Goal: Task Accomplishment & Management: Manage account settings

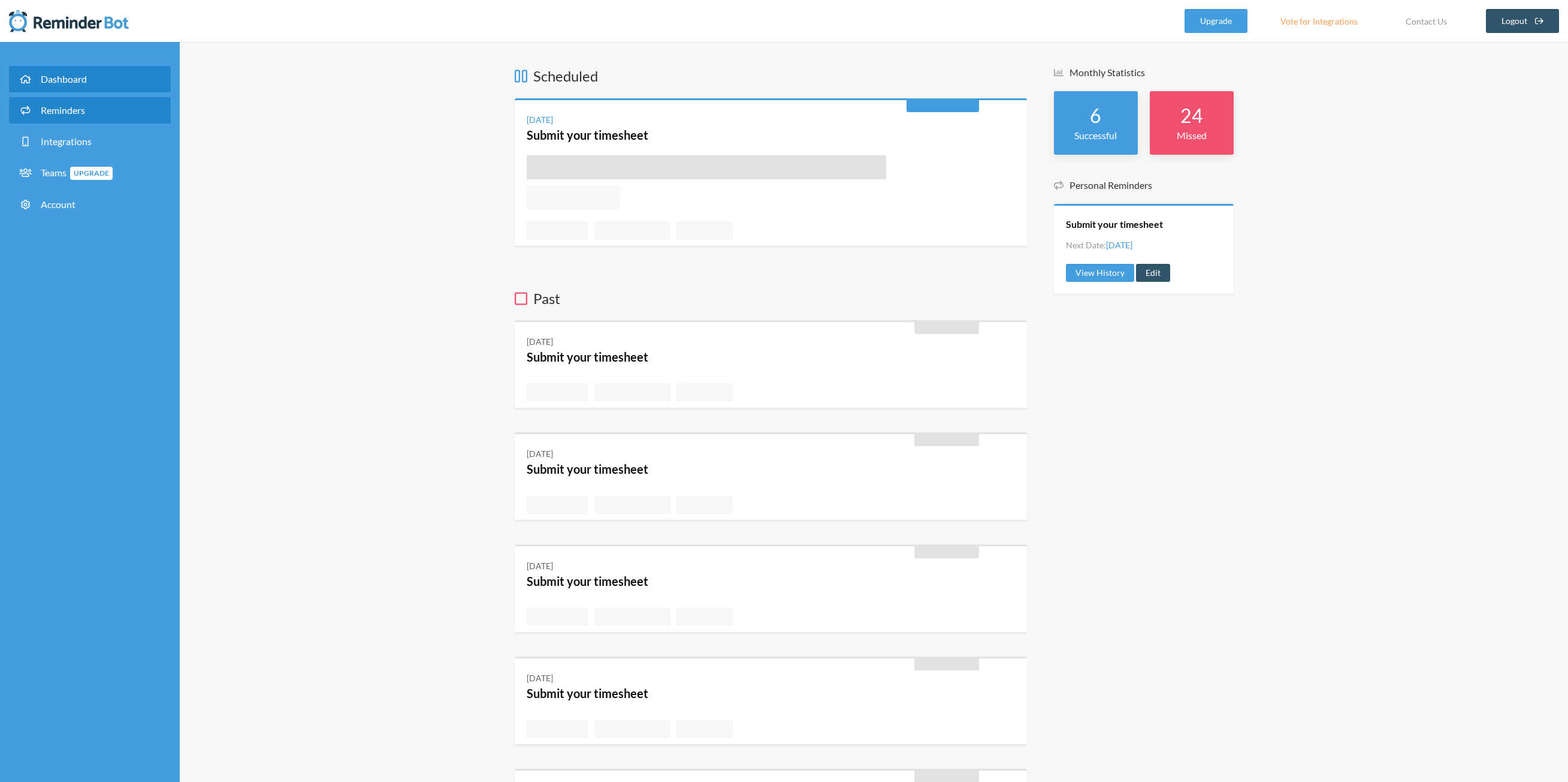
click at [82, 101] on link "Reminders" at bounding box center [90, 110] width 162 height 26
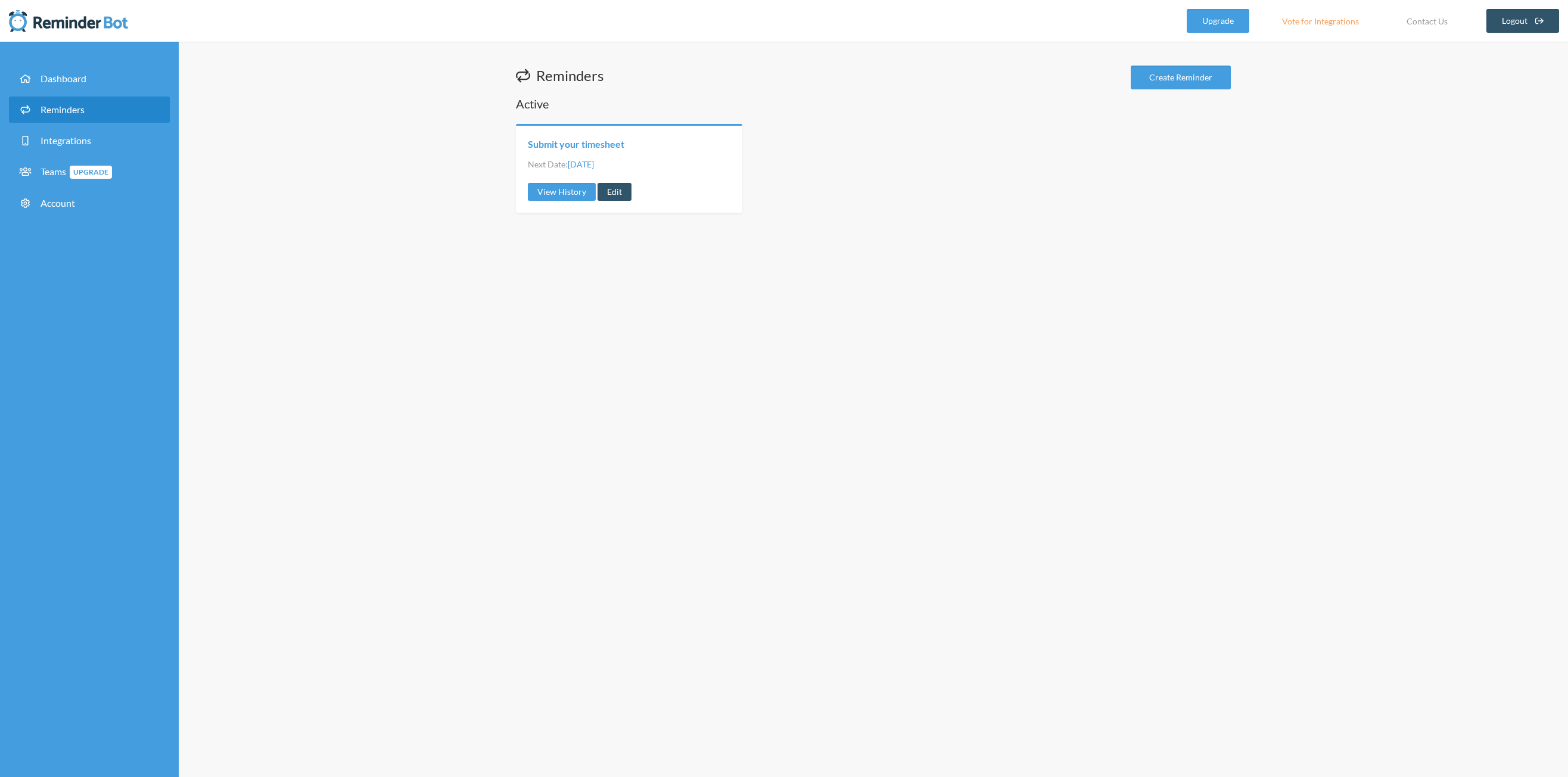
click at [605, 140] on link "Submit your timesheet" at bounding box center [576, 144] width 96 height 13
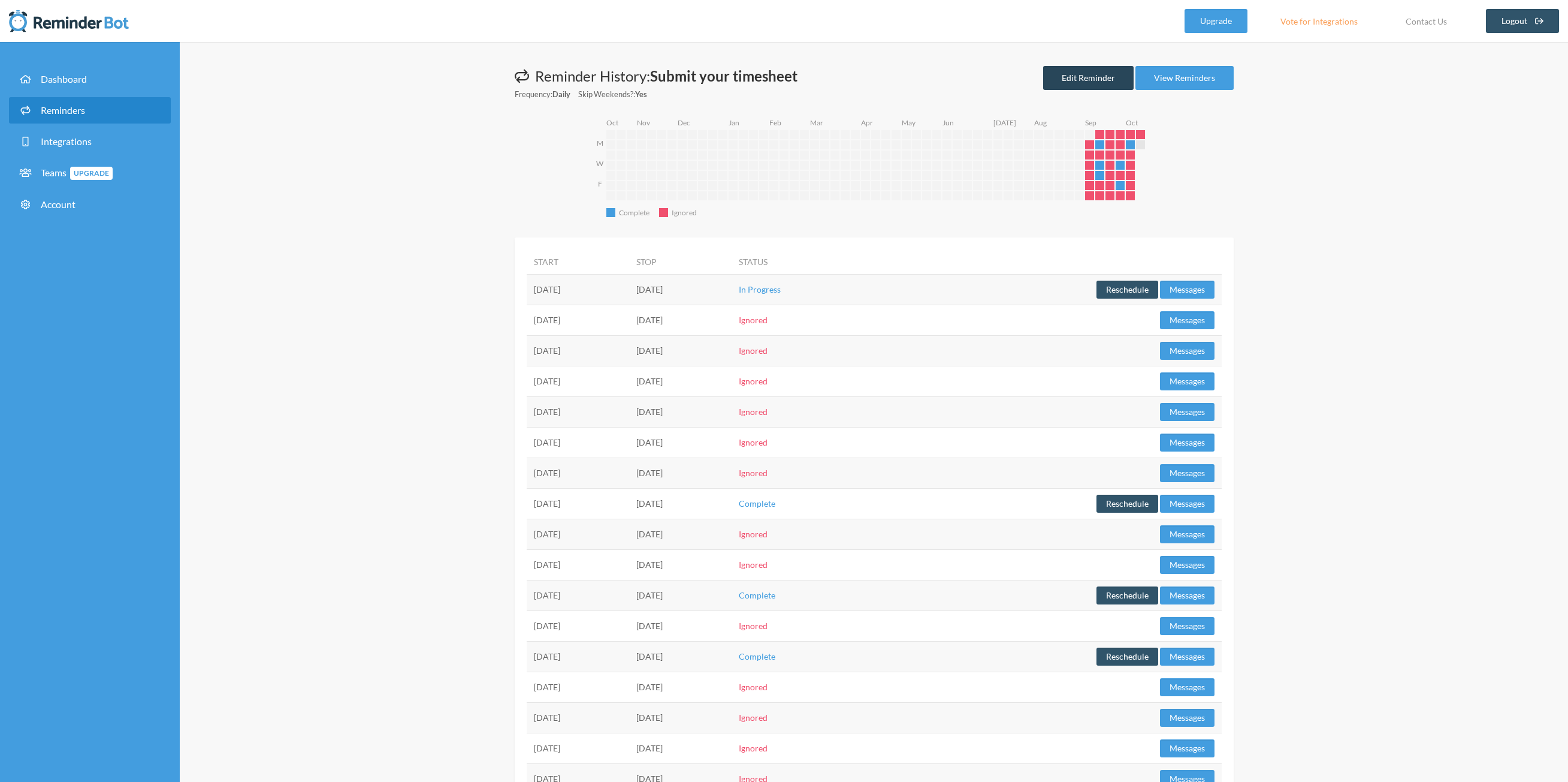
click at [1078, 78] on link "Edit Reminder" at bounding box center [1088, 78] width 91 height 24
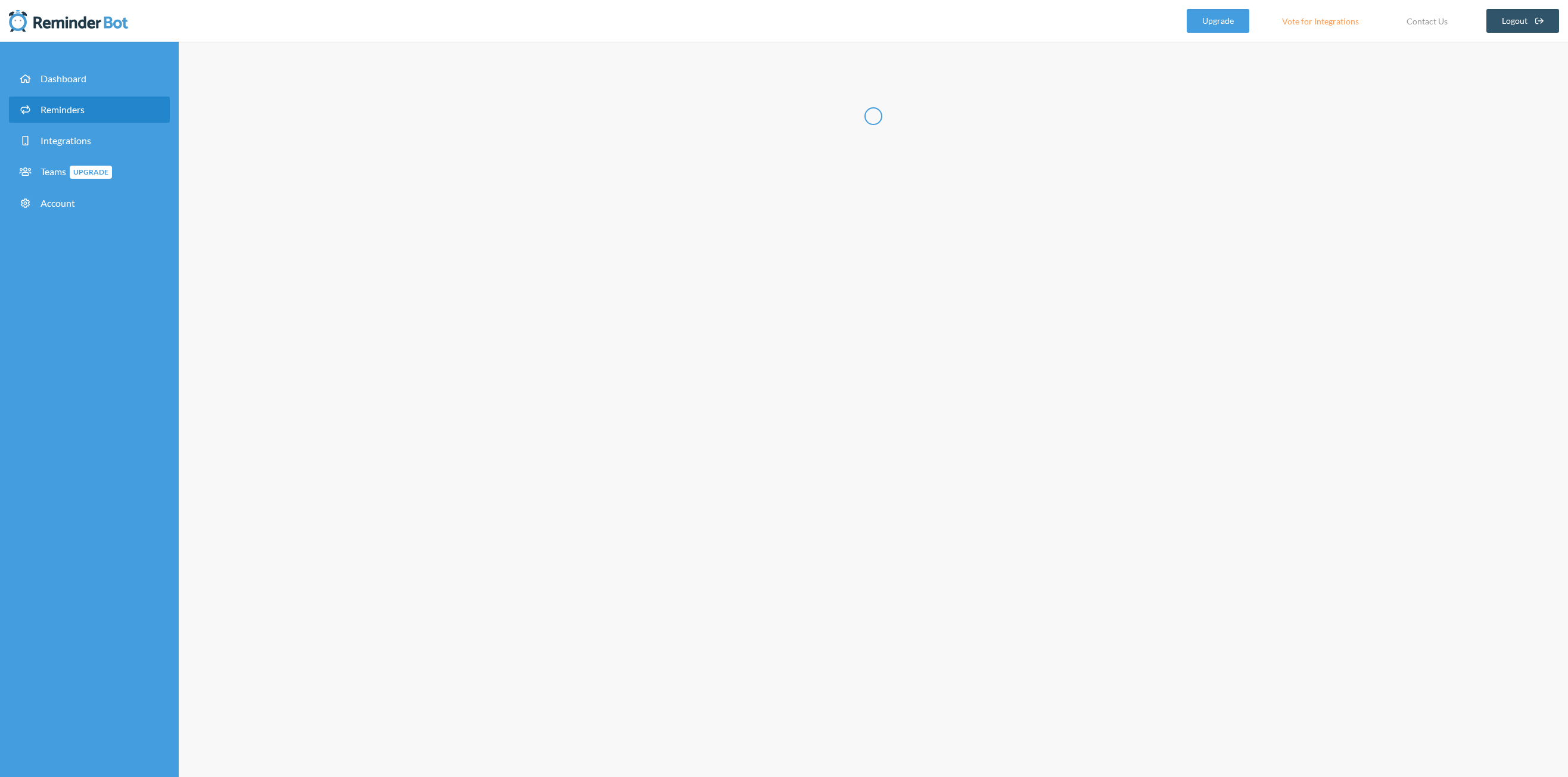
type input "Submit your timesheet"
select select "16:30:00"
select select "17:30:00"
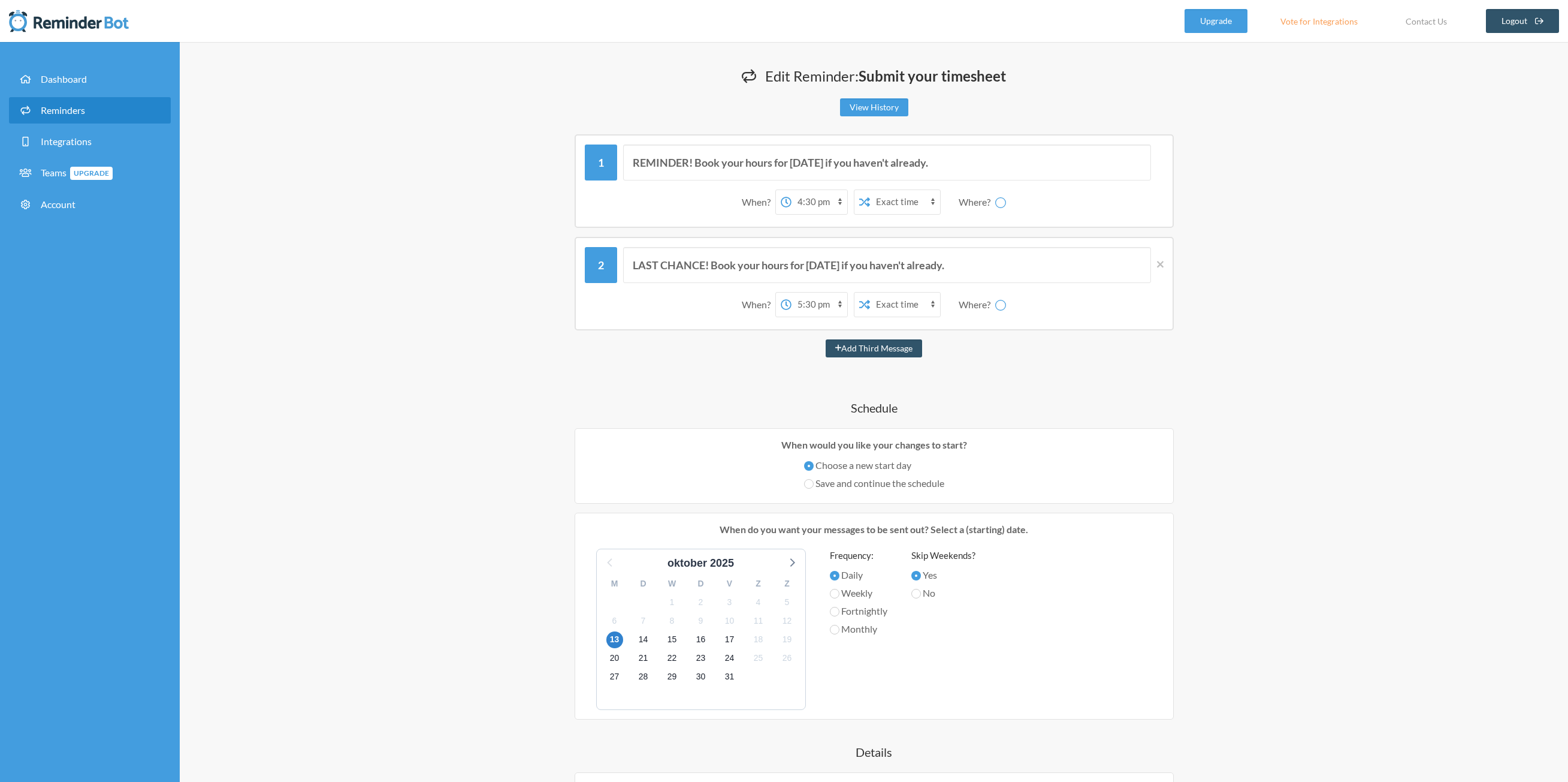
select select "spaces/AAAAcTXdRgM"
drag, startPoint x: 693, startPoint y: 161, endPoint x: 1013, endPoint y: 163, distance: 320.0
click at [1013, 163] on input "REMINDER! Book your hours for today if you haven't already." at bounding box center [887, 163] width 528 height 36
type input "REMINDER! Ensure that your hours are logged on daily basis!"
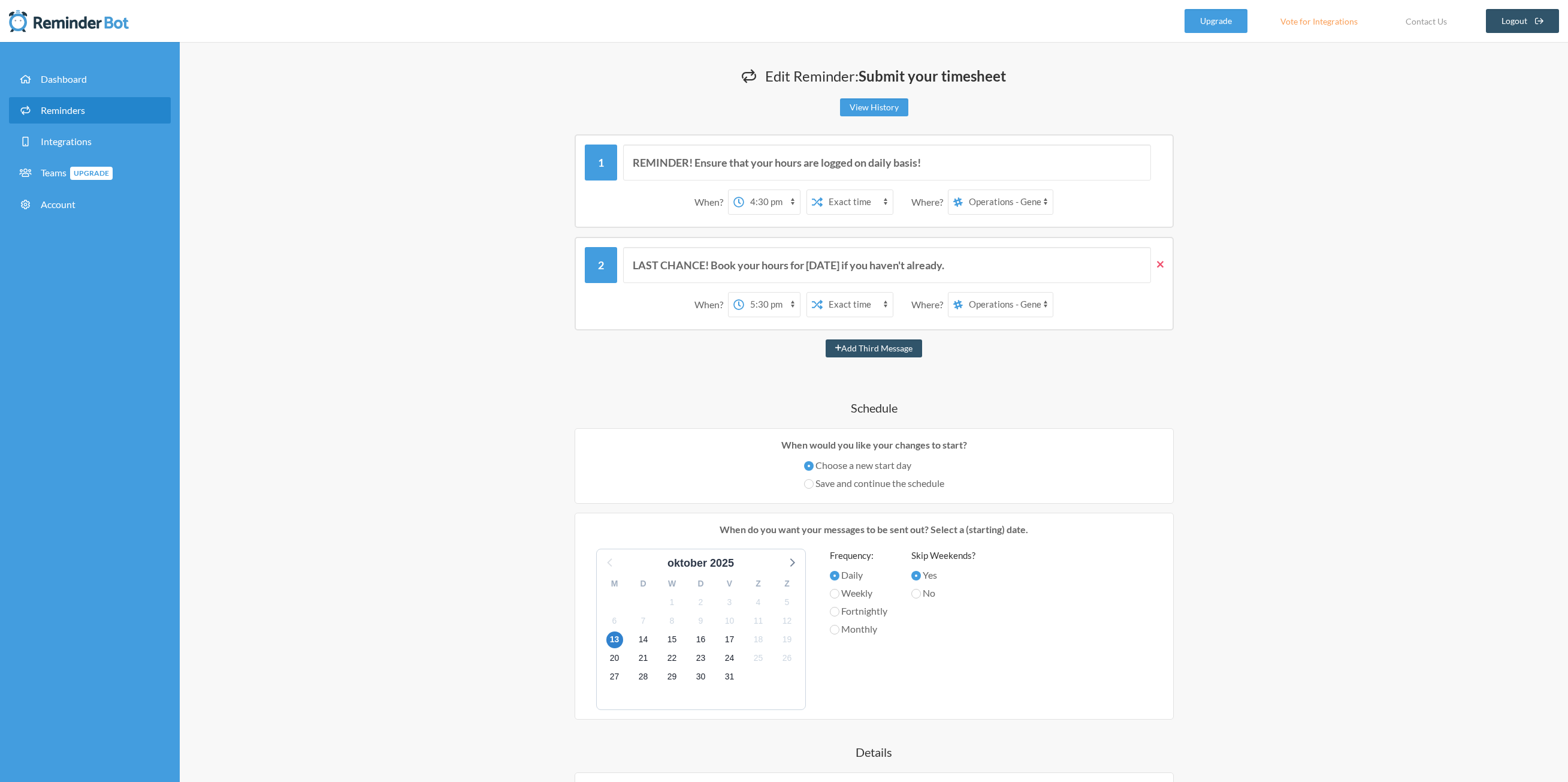
click at [1161, 262] on icon at bounding box center [1161, 264] width 7 height 7
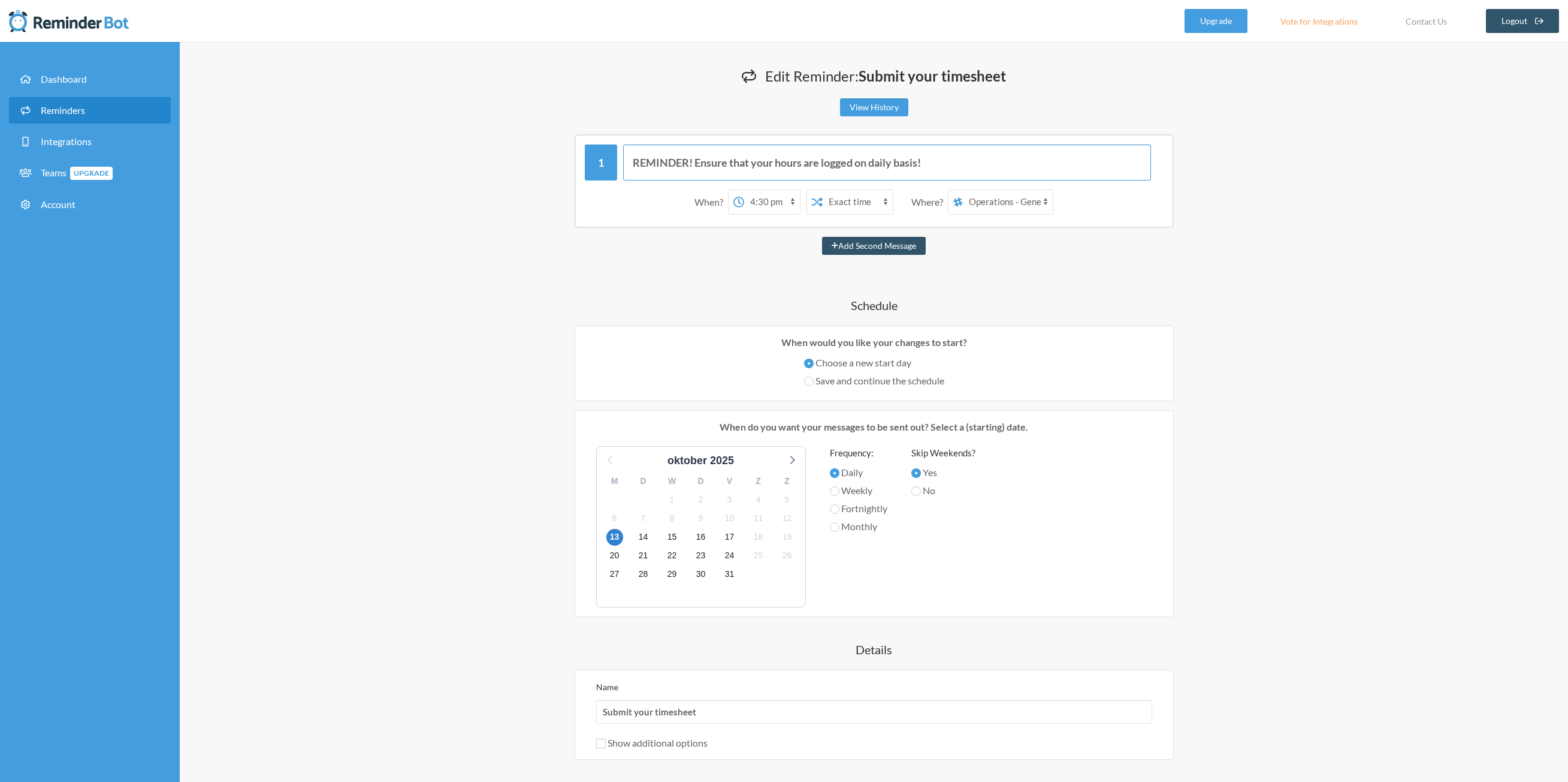
click at [950, 168] on input "REMINDER! Ensure that your hours are logged on daily basis!" at bounding box center [887, 163] width 528 height 36
click at [764, 201] on select "12:00 am 12:15 am 12:30 am 12:45 am 1:00 am 1:15 am 1:30 am 1:45 am 2:00 am 2:1…" at bounding box center [772, 202] width 56 height 24
select select "16:45:00"
click at [744, 190] on select "12:00 am 12:15 am 12:30 am 12:45 am 1:00 am 1:15 am 1:30 am 1:45 am 2:00 am 2:1…" at bounding box center [772, 202] width 56 height 24
click at [632, 295] on div "REMINDER! Ensure that your hours are logged on daily basis! When? 12:00 am 12:1…" at bounding box center [874, 490] width 719 height 712
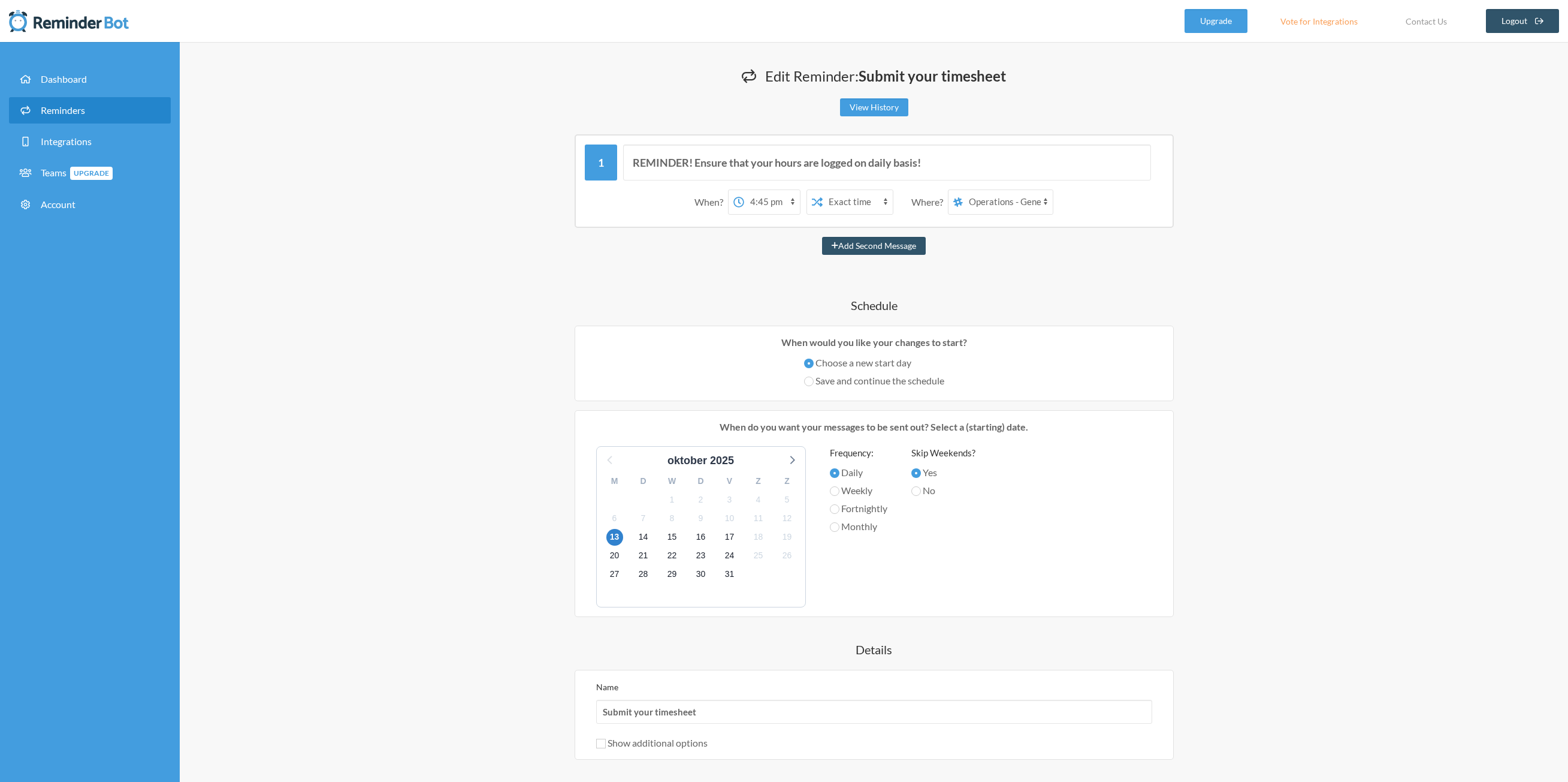
click at [989, 204] on select "Aidin Yavari Operations - General Room tests aidin" at bounding box center [1008, 202] width 90 height 24
click at [867, 488] on label "Weekly" at bounding box center [858, 490] width 57 height 15
click at [840, 488] on input "Weekly" at bounding box center [835, 491] width 10 height 10
radio input "true"
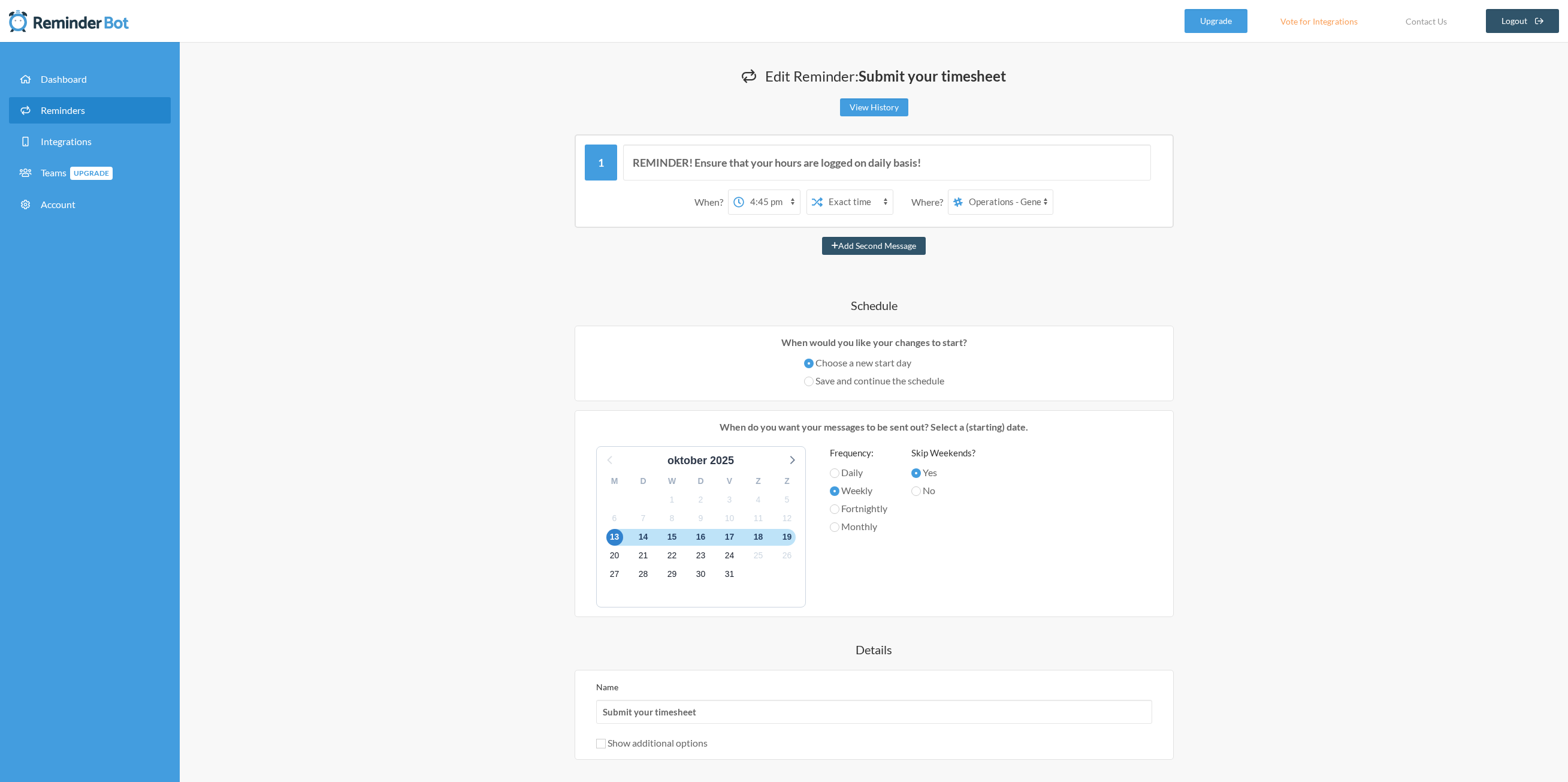
click at [656, 532] on div "14" at bounding box center [644, 536] width 29 height 19
click at [647, 538] on span "14" at bounding box center [643, 537] width 17 height 17
click at [667, 536] on span "15" at bounding box center [672, 537] width 17 height 17
click at [687, 538] on div "16" at bounding box center [701, 536] width 29 height 19
click at [701, 538] on span "16" at bounding box center [701, 537] width 17 height 17
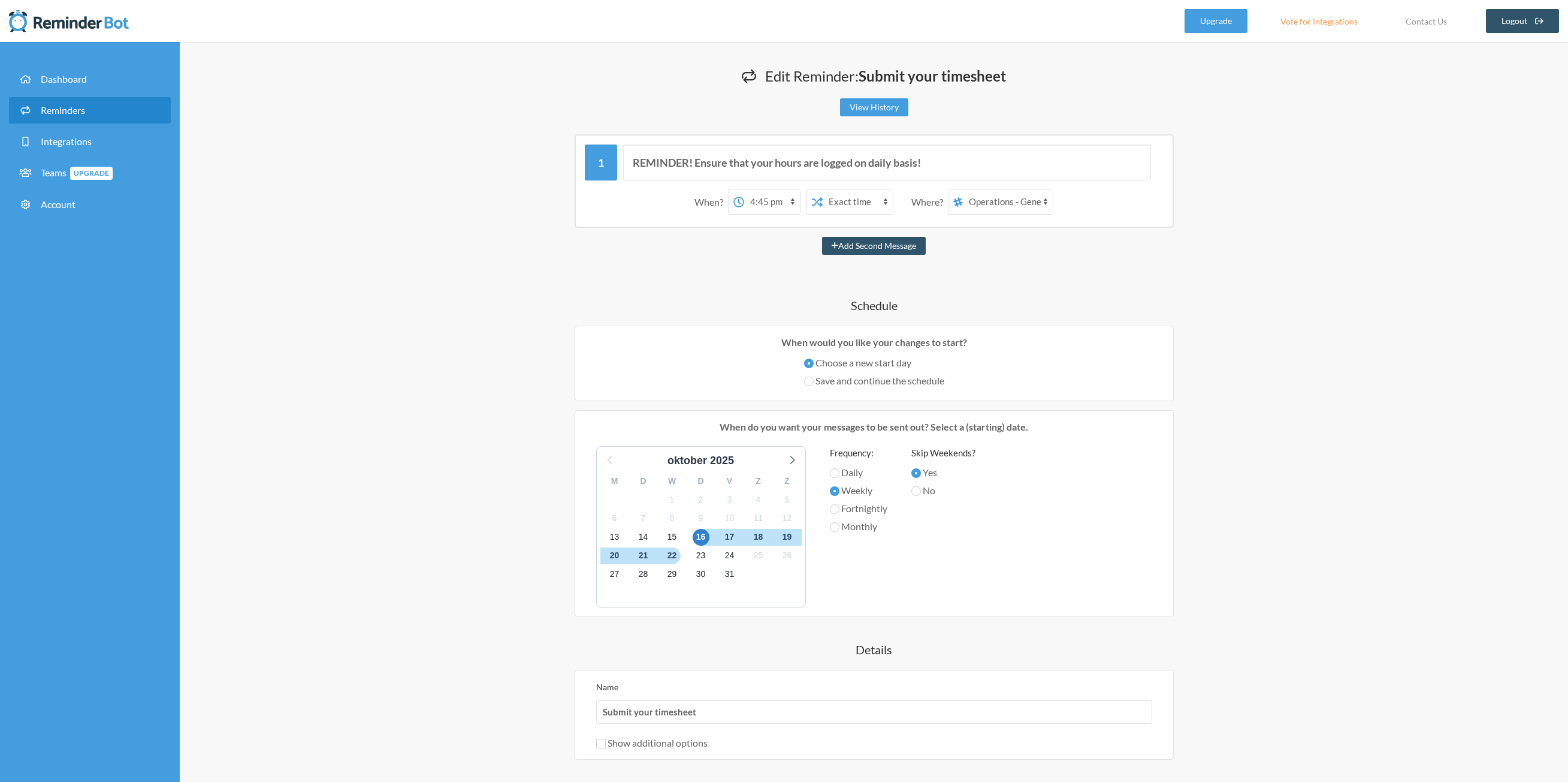
click at [626, 540] on div "13" at bounding box center [615, 536] width 29 height 19
click at [615, 535] on span "13" at bounding box center [615, 537] width 17 height 17
click at [855, 473] on label "Daily" at bounding box center [858, 472] width 57 height 15
click at [840, 473] on input "Daily" at bounding box center [835, 473] width 10 height 10
radio input "true"
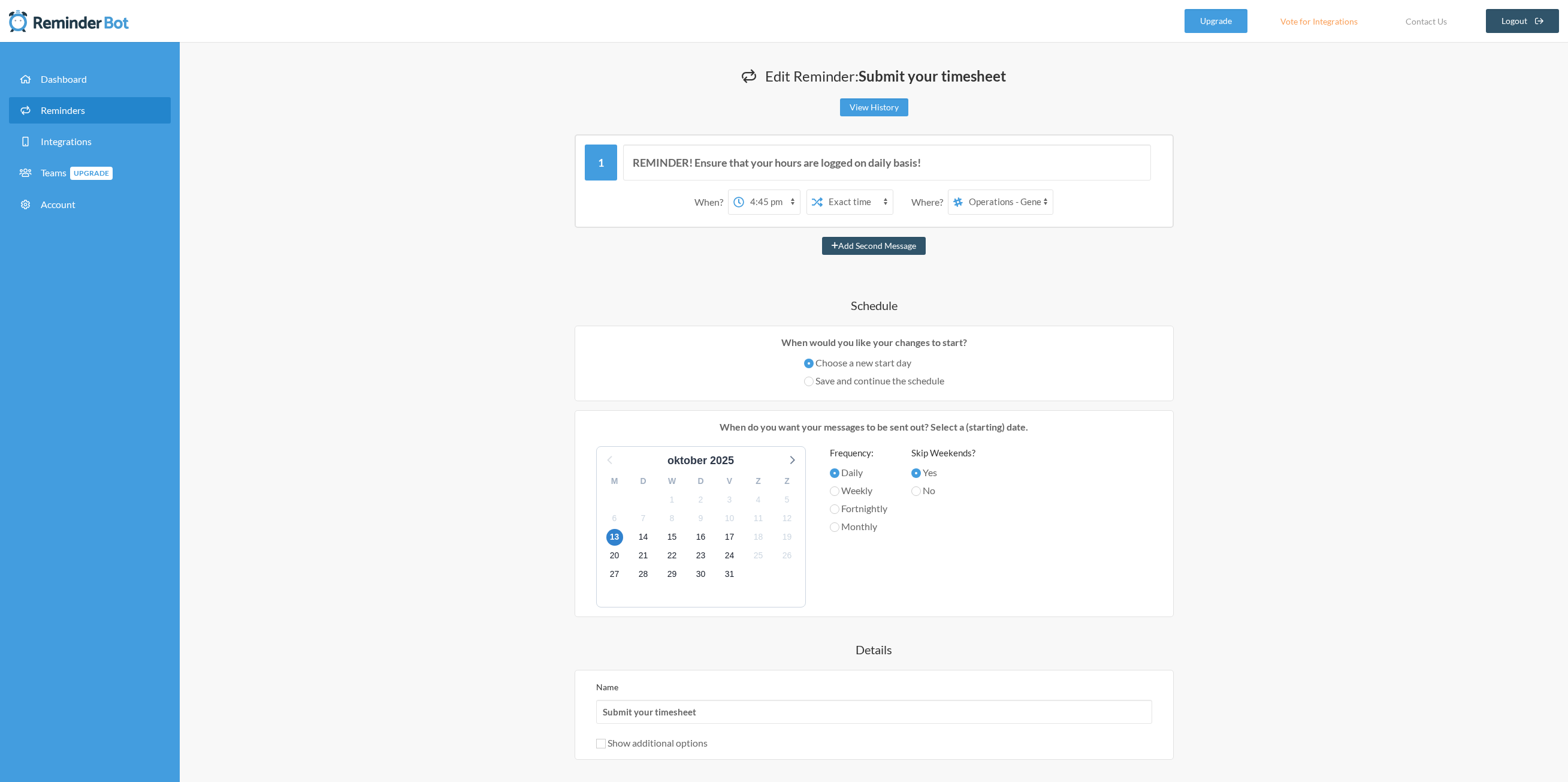
click at [858, 509] on label "Fortnightly" at bounding box center [858, 508] width 57 height 15
click at [840, 509] on input "Fortnightly" at bounding box center [835, 509] width 10 height 10
radio input "true"
click at [730, 550] on span "24" at bounding box center [730, 556] width 17 height 17
click at [628, 544] on div "13" at bounding box center [615, 536] width 29 height 19
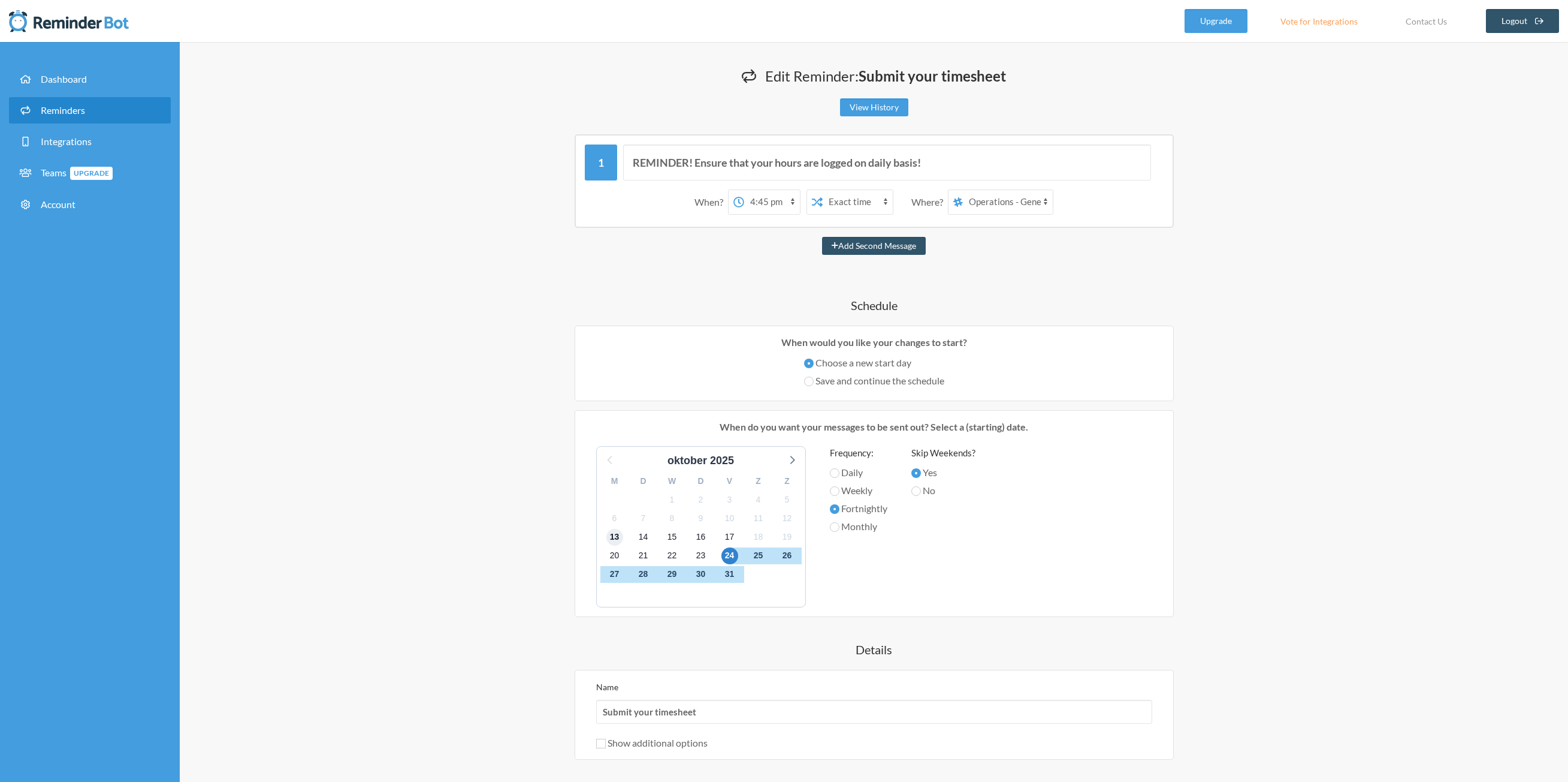
click at [620, 543] on span "13" at bounding box center [615, 537] width 17 height 17
click at [849, 474] on label "Daily" at bounding box center [858, 472] width 57 height 15
click at [840, 474] on input "Daily" at bounding box center [835, 473] width 10 height 10
radio input "true"
click at [936, 491] on label "No" at bounding box center [943, 490] width 64 height 15
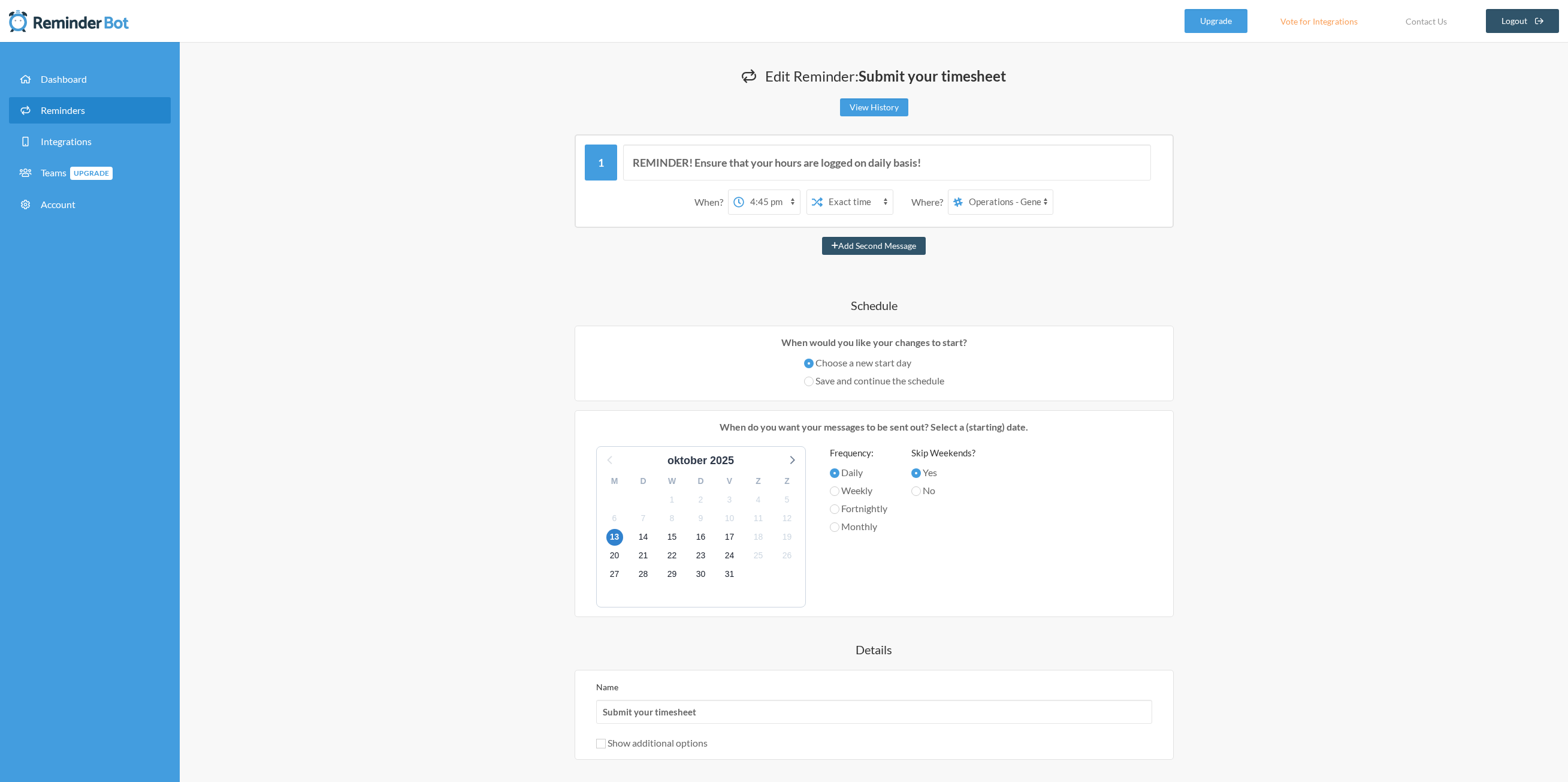
click at [921, 491] on input "No" at bounding box center [916, 491] width 10 height 10
radio input "true"
click at [862, 474] on label "Daily" at bounding box center [858, 472] width 57 height 15
click at [840, 474] on input "Daily" at bounding box center [835, 473] width 10 height 10
click at [922, 478] on label "Yes" at bounding box center [943, 472] width 64 height 15
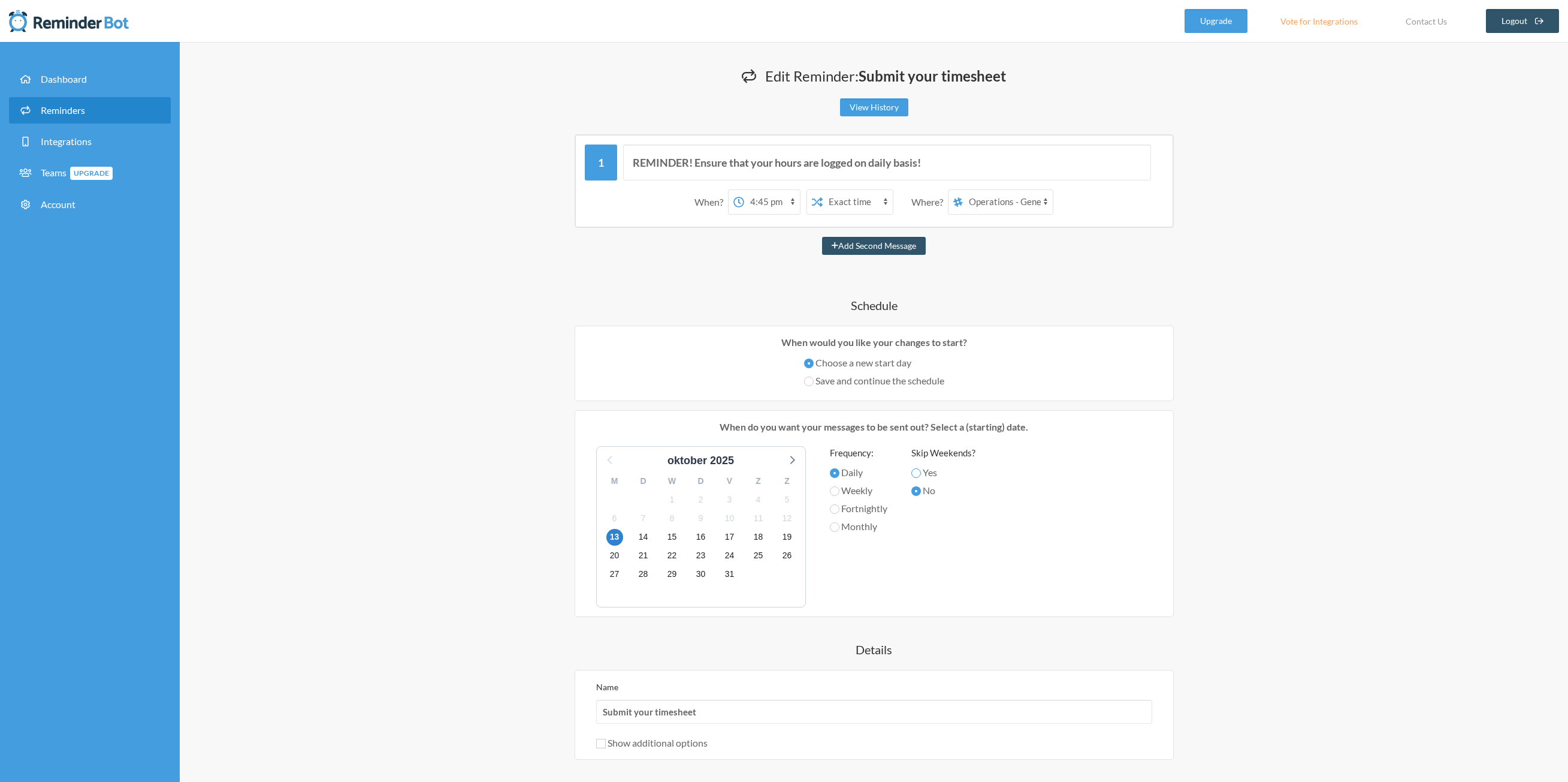
click at [921, 478] on input "Yes" at bounding box center [916, 473] width 10 height 10
radio input "true"
click at [869, 487] on label "Weekly" at bounding box center [858, 490] width 57 height 15
click at [840, 487] on input "Weekly" at bounding box center [835, 491] width 10 height 10
radio input "true"
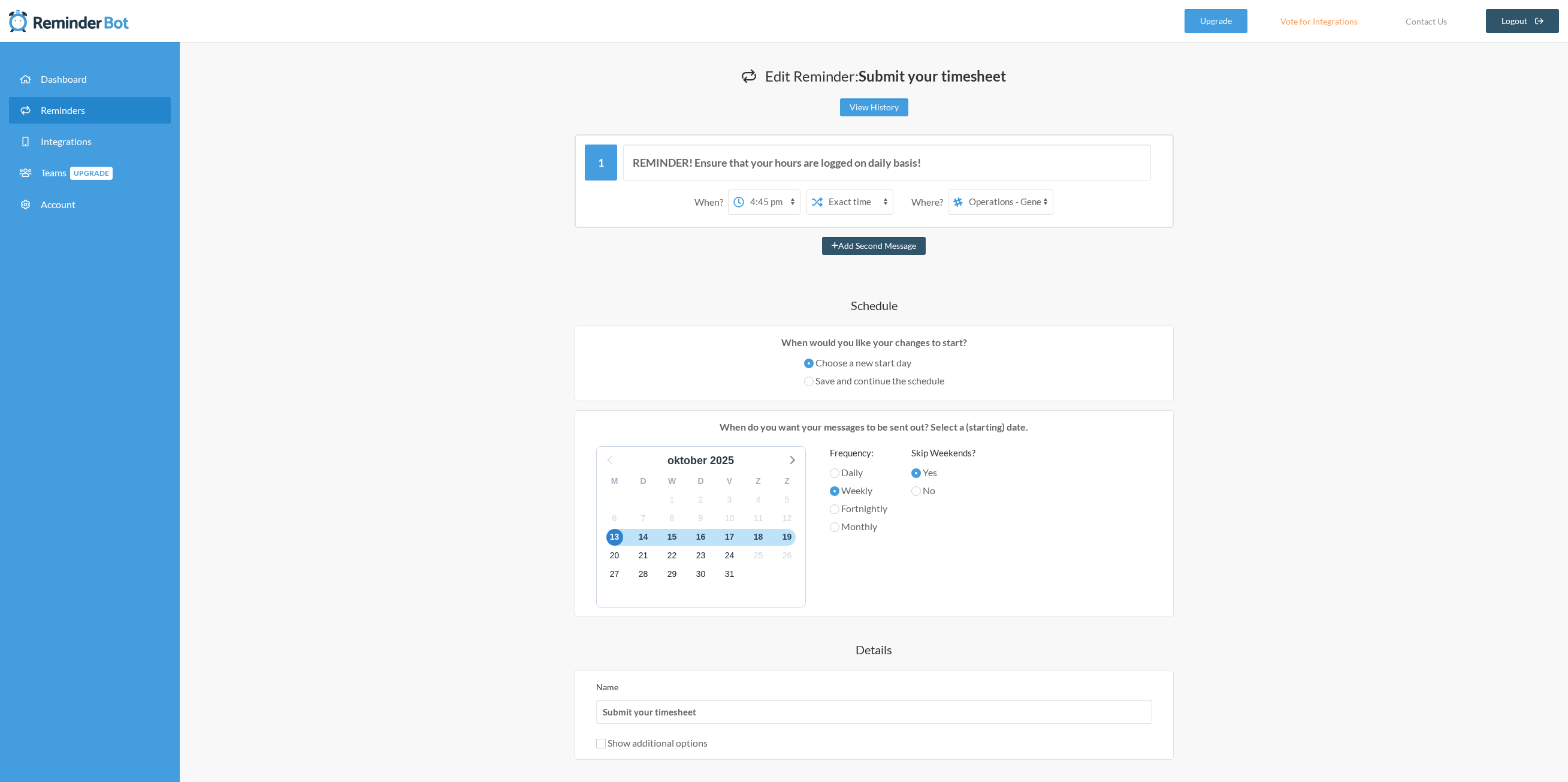
click at [859, 520] on label "Monthly" at bounding box center [858, 526] width 57 height 15
click at [840, 522] on input "Monthly" at bounding box center [835, 527] width 10 height 10
radio input "true"
click at [847, 489] on label "Weekly" at bounding box center [858, 490] width 57 height 15
click at [840, 489] on input "Weekly" at bounding box center [835, 491] width 10 height 10
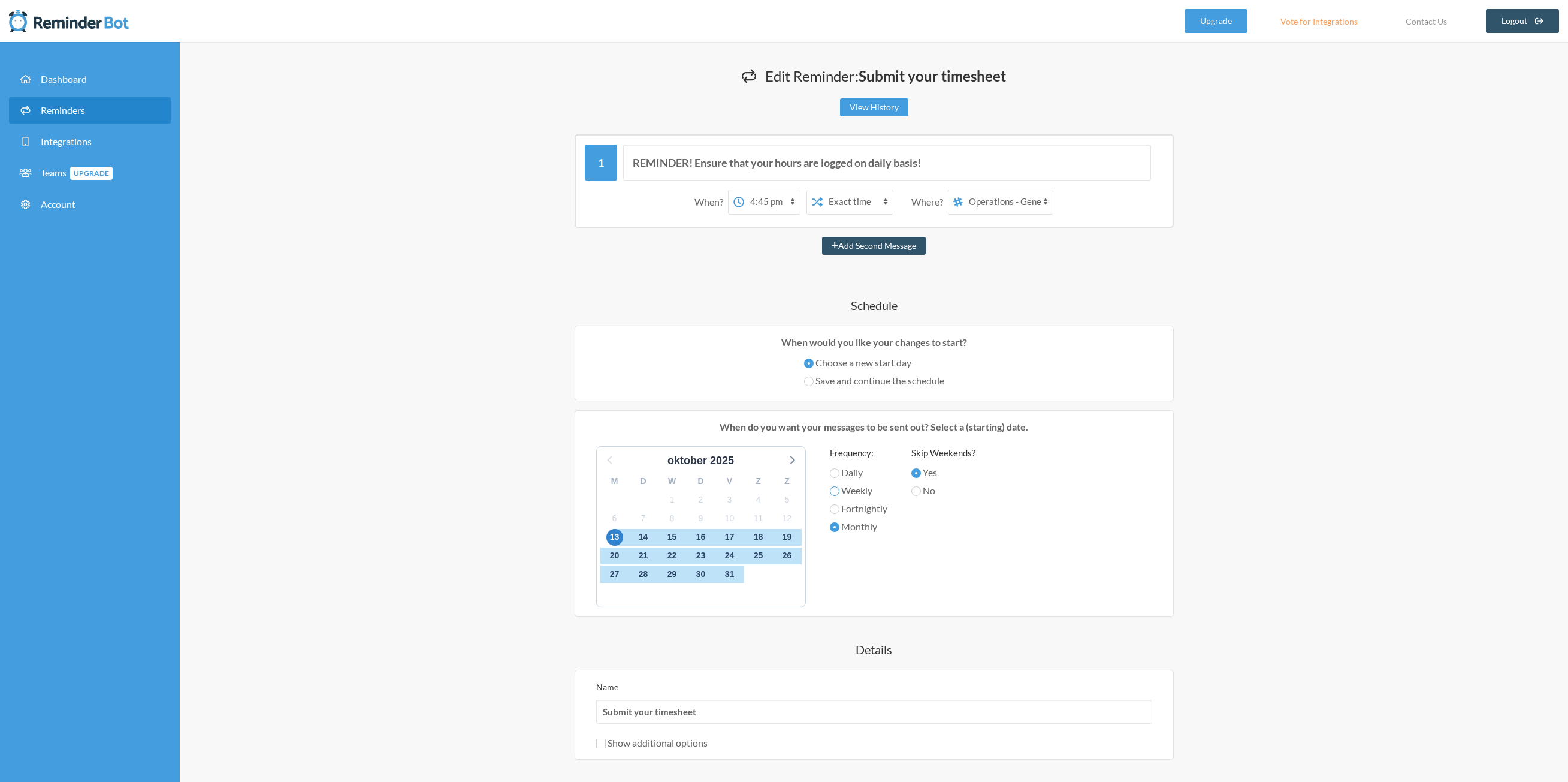
radio input "true"
drag, startPoint x: 941, startPoint y: 163, endPoint x: 861, endPoint y: 174, distance: 80.8
click at [861, 174] on input "REMINDER! Ensure that your hours are logged on daily basis!" at bounding box center [887, 163] width 528 height 36
drag, startPoint x: 943, startPoint y: 166, endPoint x: 854, endPoint y: 172, distance: 89.2
click at [854, 172] on input "REMINDER! Ensure that your hours are logged for this week!" at bounding box center [887, 163] width 528 height 36
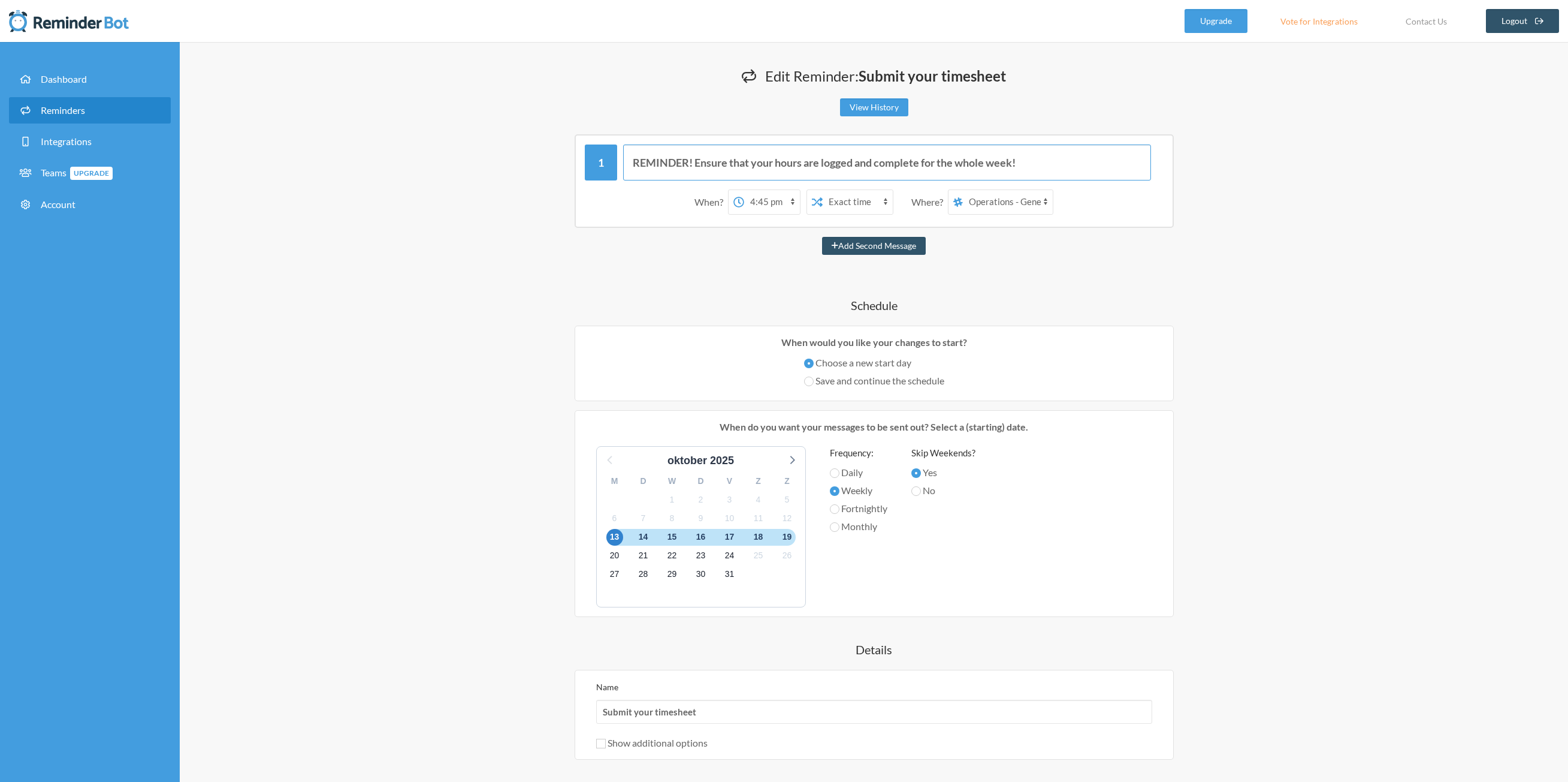
type input "REMINDER! Ensure that your hours are logged and complete for the whole week!"
click at [1028, 212] on select "Aidin Yavari Operations - General Room tests aidin" at bounding box center [1008, 202] width 90 height 24
click at [1042, 163] on input "REMINDER! Ensure that your hours are logged and complete for the whole week!" at bounding box center [887, 163] width 528 height 36
click at [735, 538] on span "17" at bounding box center [730, 537] width 17 height 17
click at [732, 554] on span "24" at bounding box center [730, 556] width 17 height 17
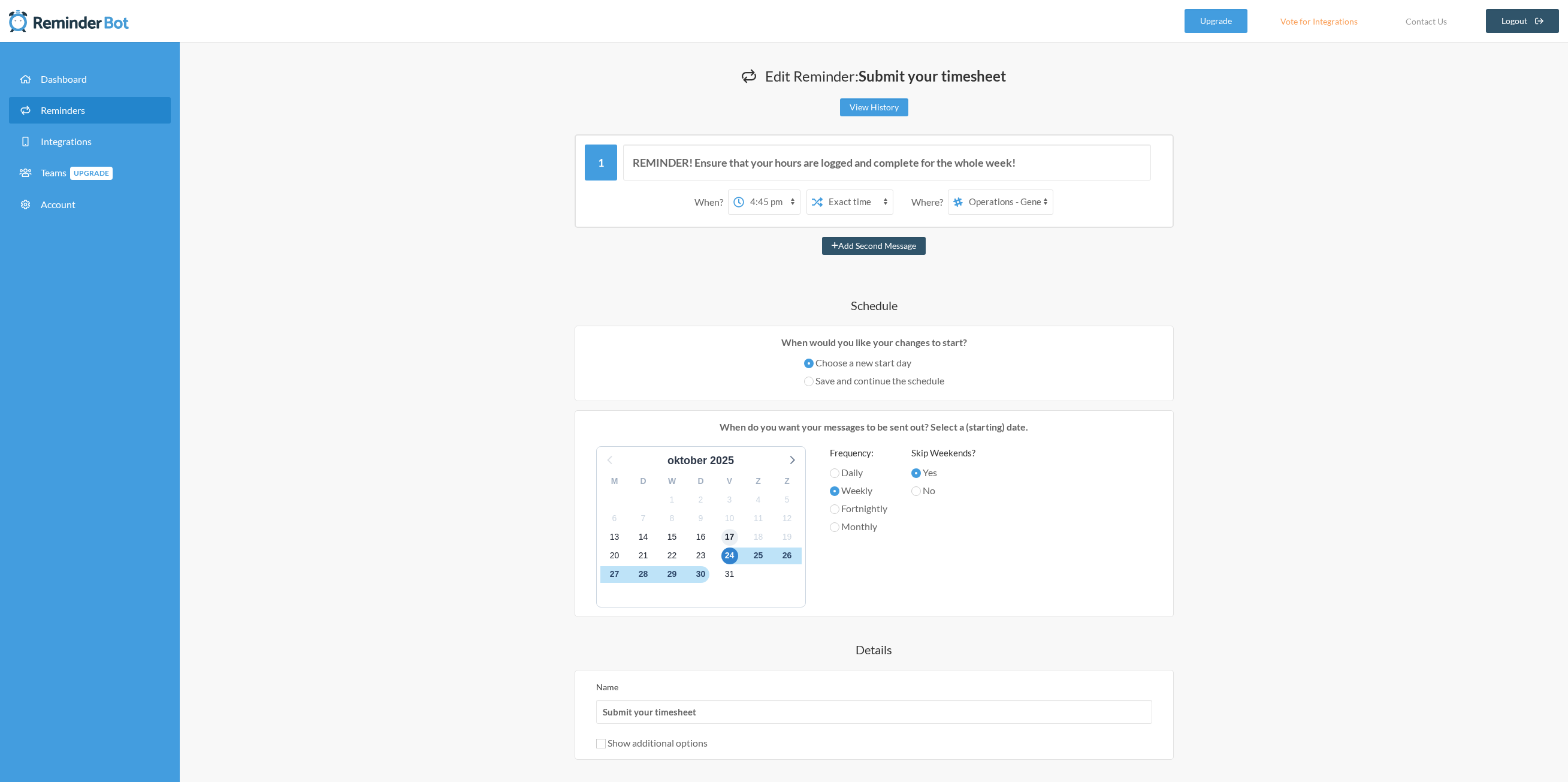
click at [732, 541] on span "17" at bounding box center [730, 537] width 17 height 17
click at [771, 204] on select "12:00 am 12:15 am 12:30 am 12:45 am 1:00 am 1:15 am 1:30 am 1:45 am 2:00 am 2:1…" at bounding box center [772, 202] width 56 height 24
select select "16:00:00"
click at [744, 190] on select "12:00 am 12:15 am 12:30 am 12:45 am 1:00 am 1:15 am 1:30 am 1:45 am 2:00 am 2:1…" at bounding box center [772, 202] width 56 height 24
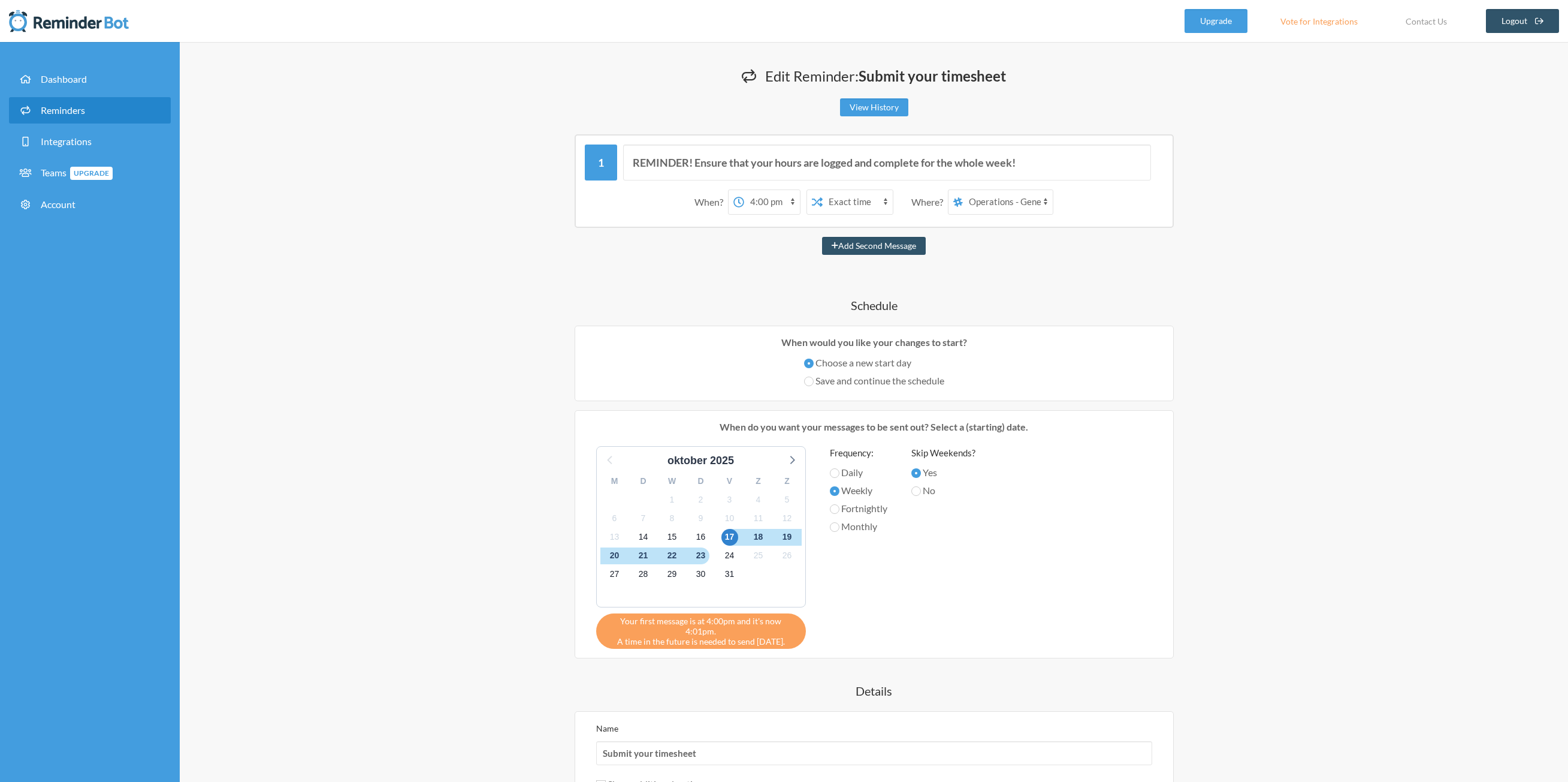
click at [505, 306] on div "Edit Reminder: Submit your timesheet View History Messages are not sending from…" at bounding box center [874, 527] width 767 height 924
click at [736, 537] on span "17" at bounding box center [730, 537] width 17 height 17
drag, startPoint x: 736, startPoint y: 537, endPoint x: 763, endPoint y: 530, distance: 27.9
click at [736, 536] on span "17" at bounding box center [730, 537] width 17 height 17
click at [854, 472] on label "Daily" at bounding box center [858, 472] width 57 height 15
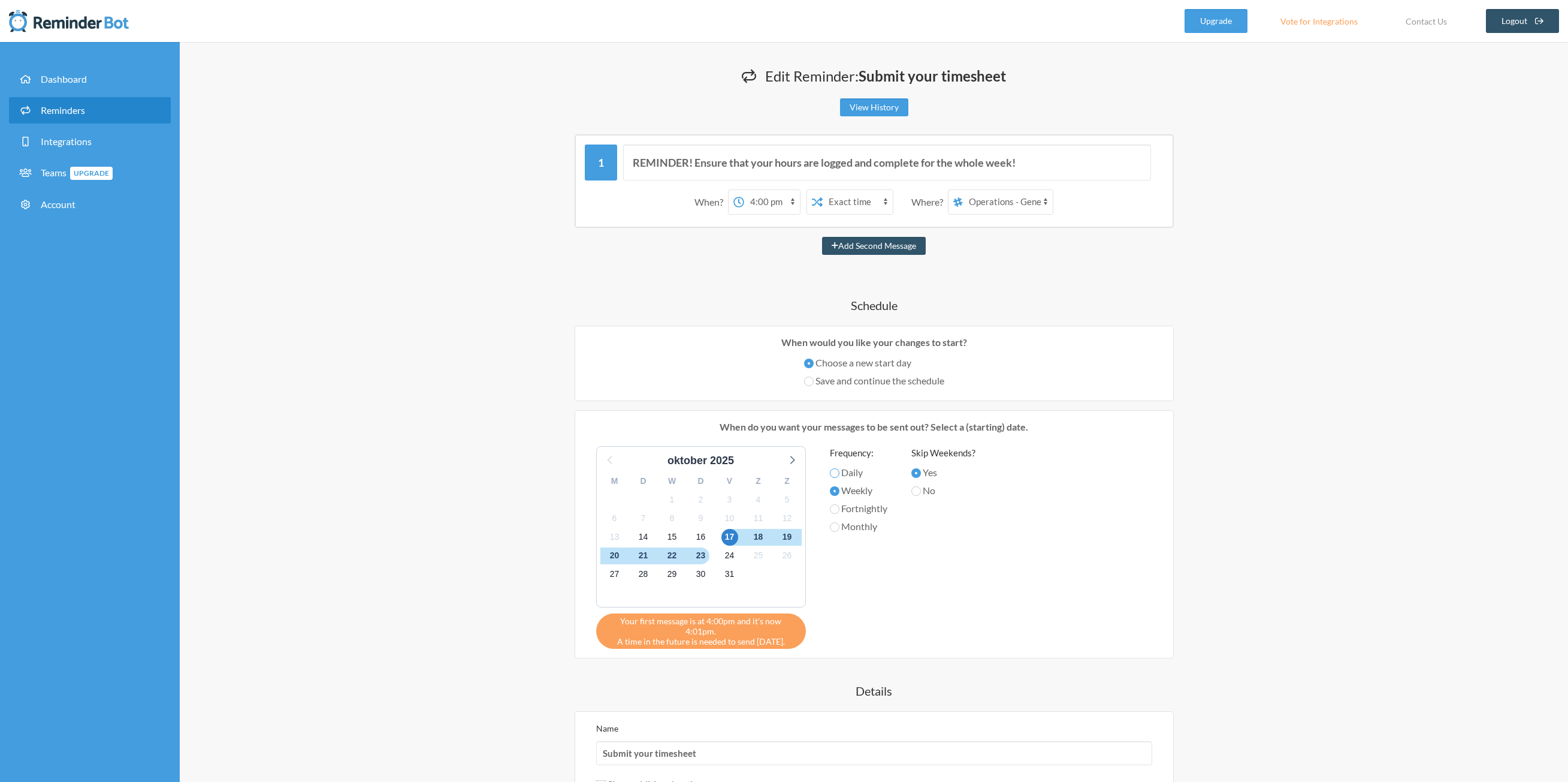
click at [840, 472] on input "Daily" at bounding box center [835, 473] width 10 height 10
radio input "true"
click at [854, 489] on label "Weekly" at bounding box center [858, 490] width 57 height 15
click at [840, 489] on input "Weekly" at bounding box center [835, 491] width 10 height 10
radio input "true"
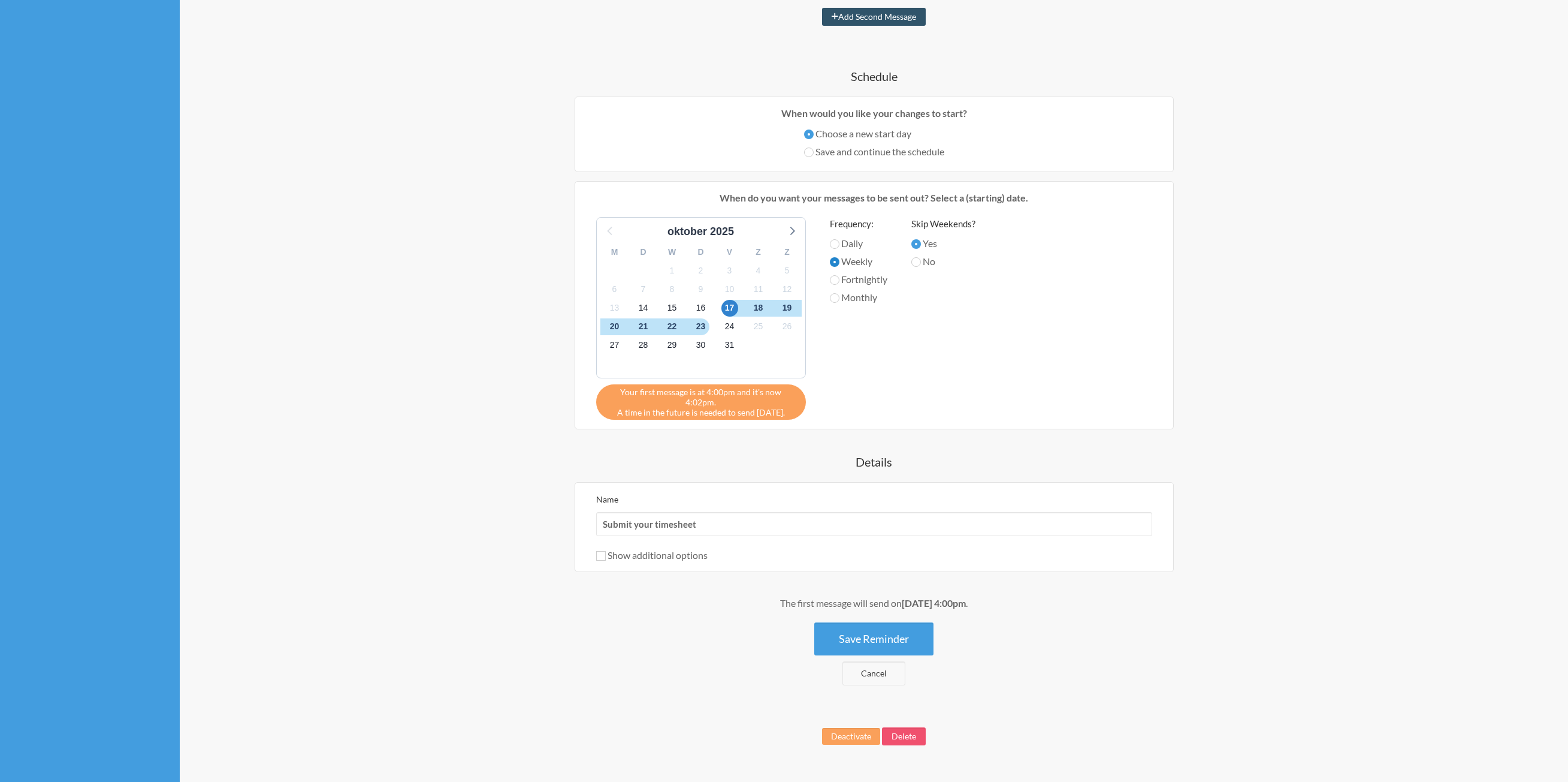
scroll to position [248, 0]
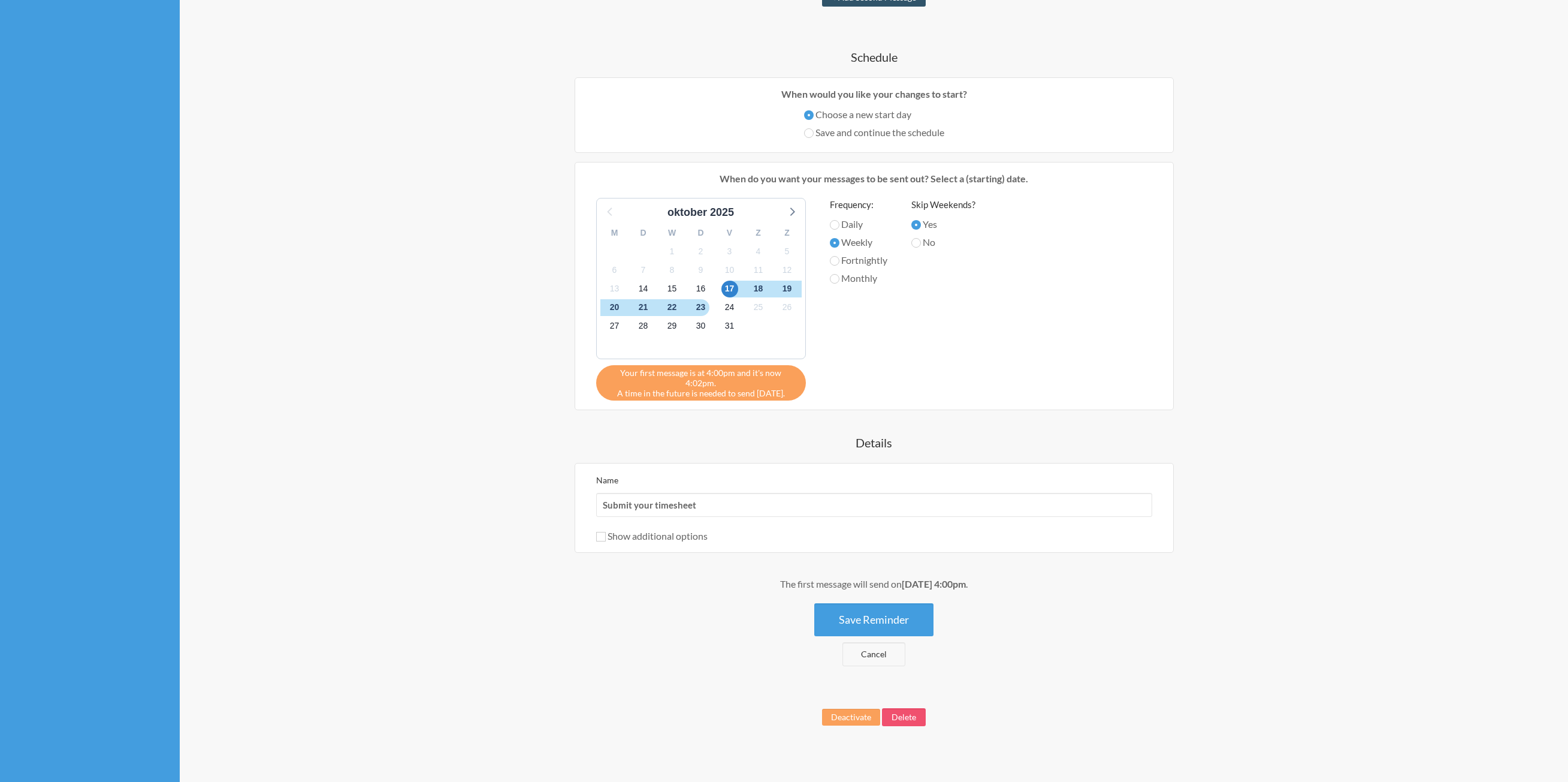
click at [721, 511] on div "Name Submit your timesheet Show additional options Hide this reminder from cale…" at bounding box center [874, 508] width 556 height 71
click at [726, 496] on input "Submit your timesheet" at bounding box center [874, 504] width 556 height 24
type input "Timesheet reminder"
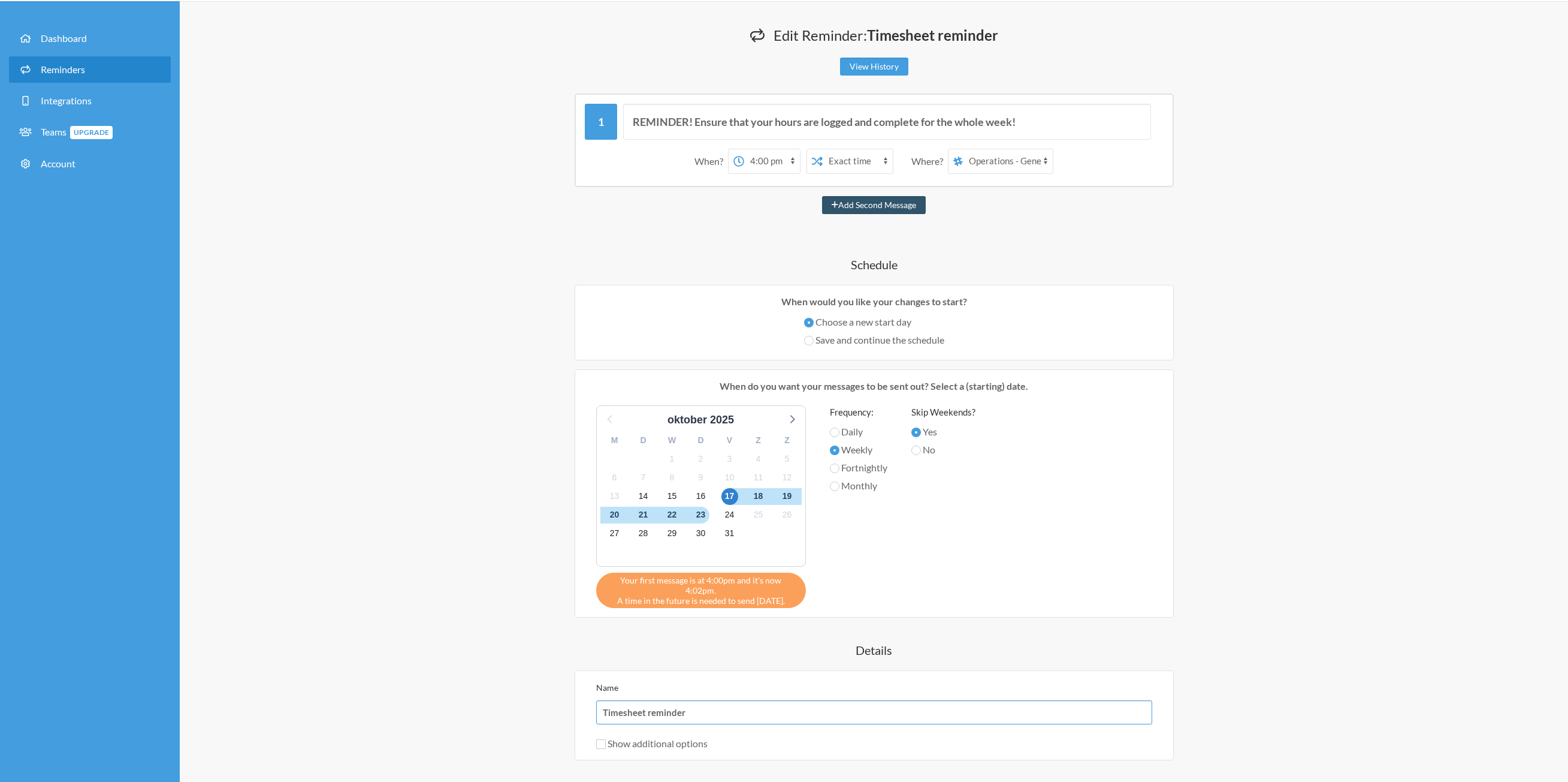
scroll to position [8, 0]
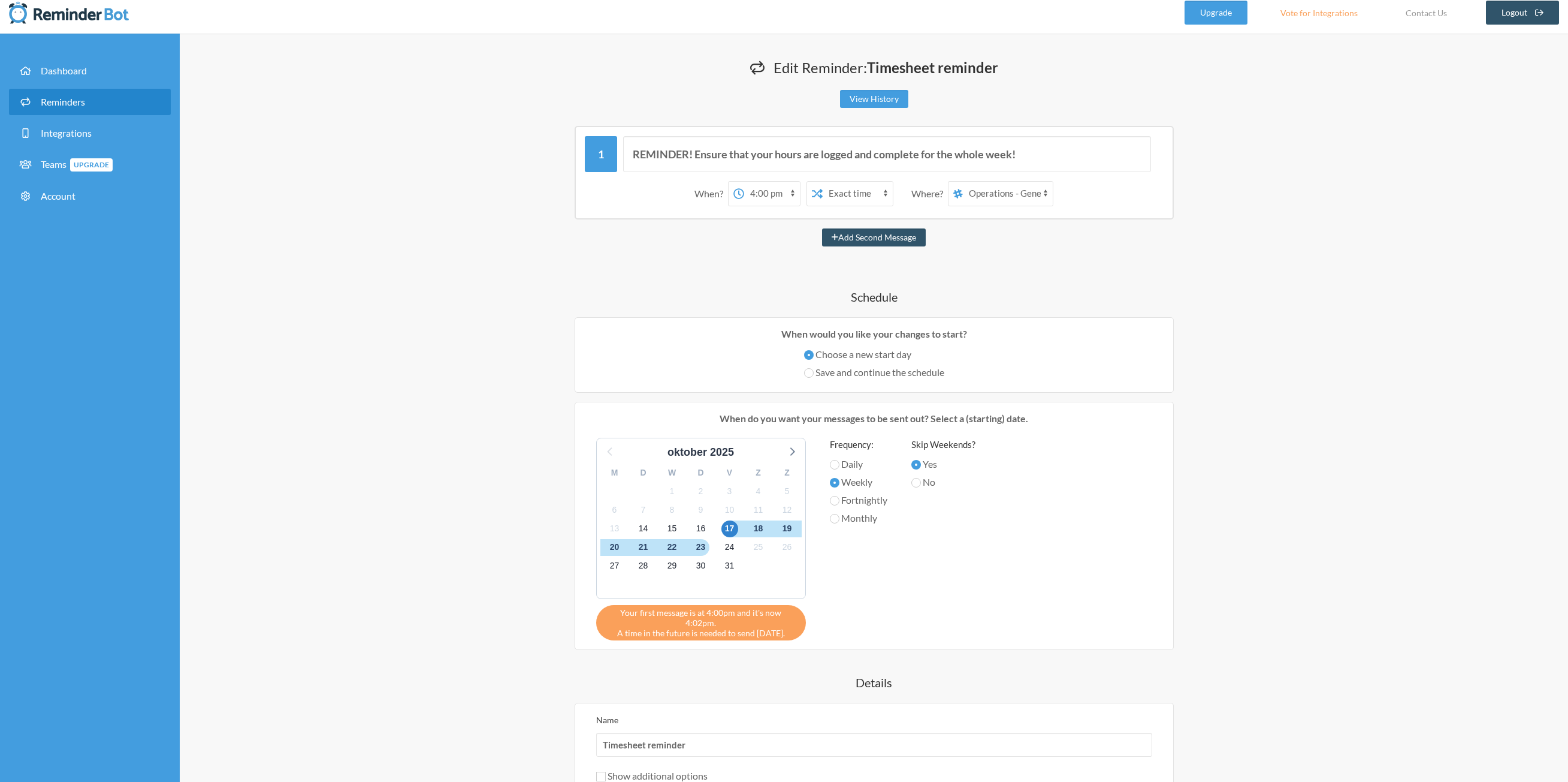
click at [1012, 202] on select "Aidin Yavari Operations - General Room tests aidin" at bounding box center [1008, 193] width 90 height 24
click at [1168, 212] on div "REMINDER! Ensure that your hours are logged and complete for the whole week! Wh…" at bounding box center [874, 172] width 599 height 93
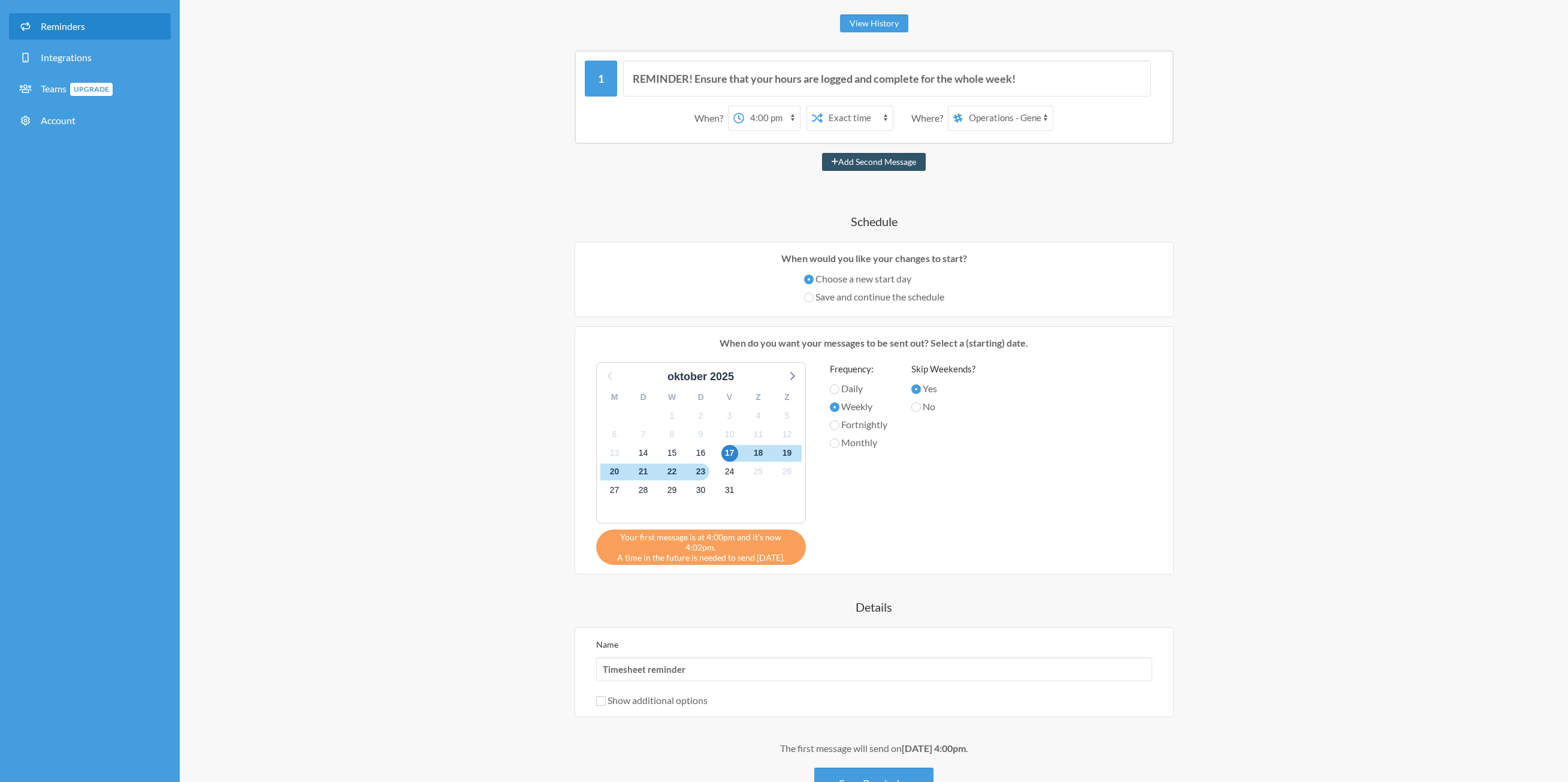
scroll to position [248, 0]
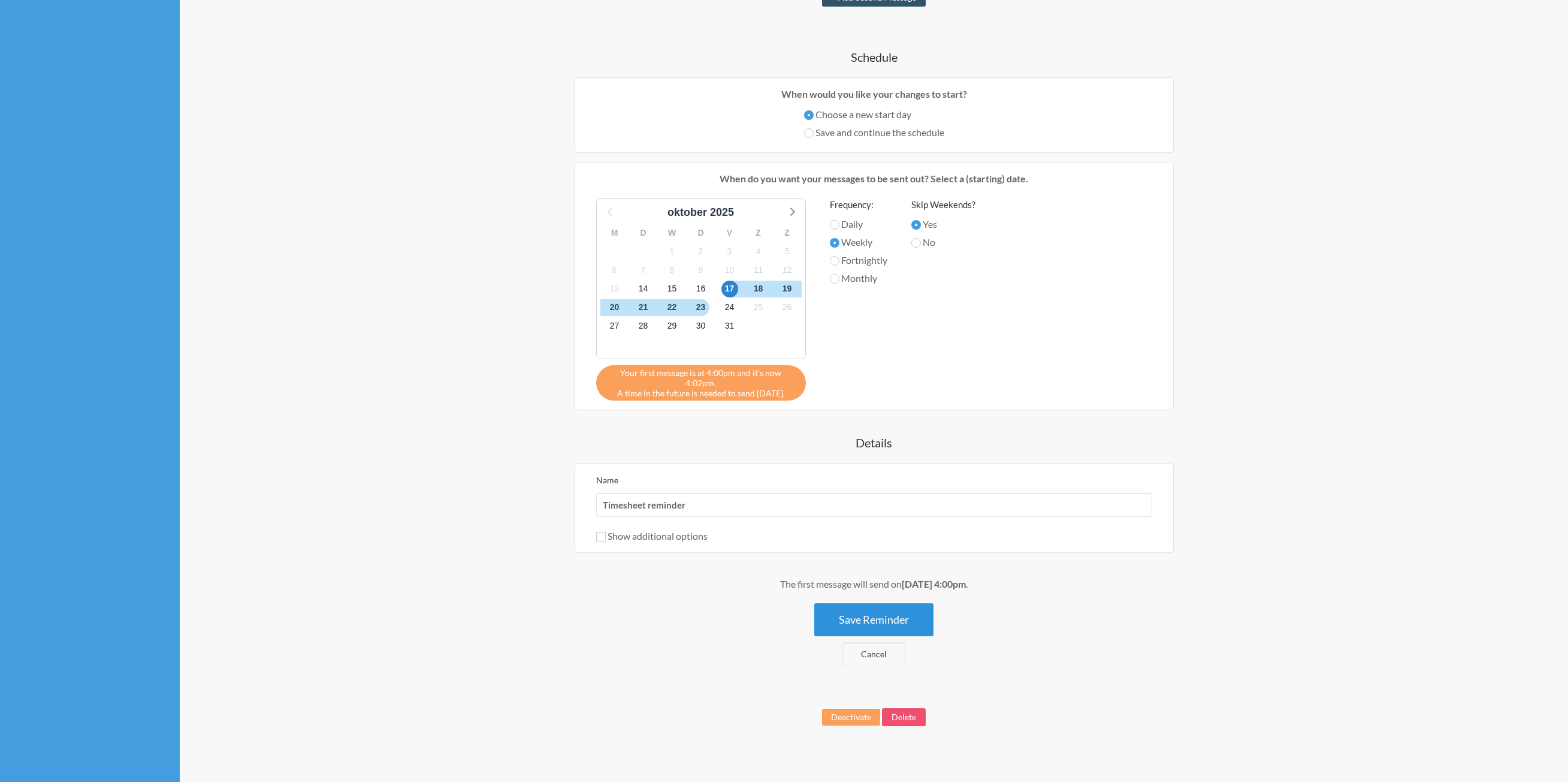
click at [875, 616] on button "Save Reminder" at bounding box center [874, 620] width 119 height 33
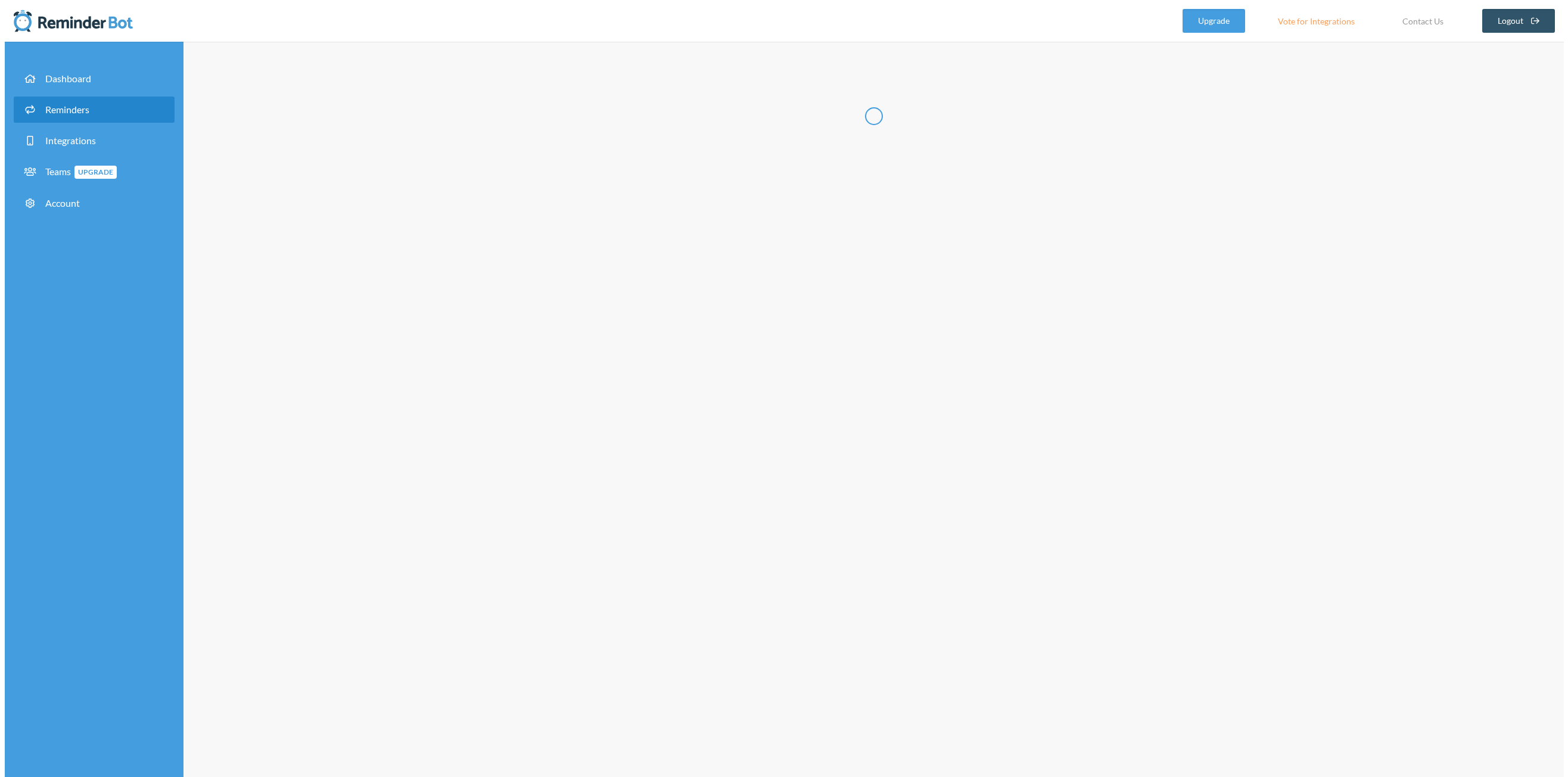
scroll to position [0, 0]
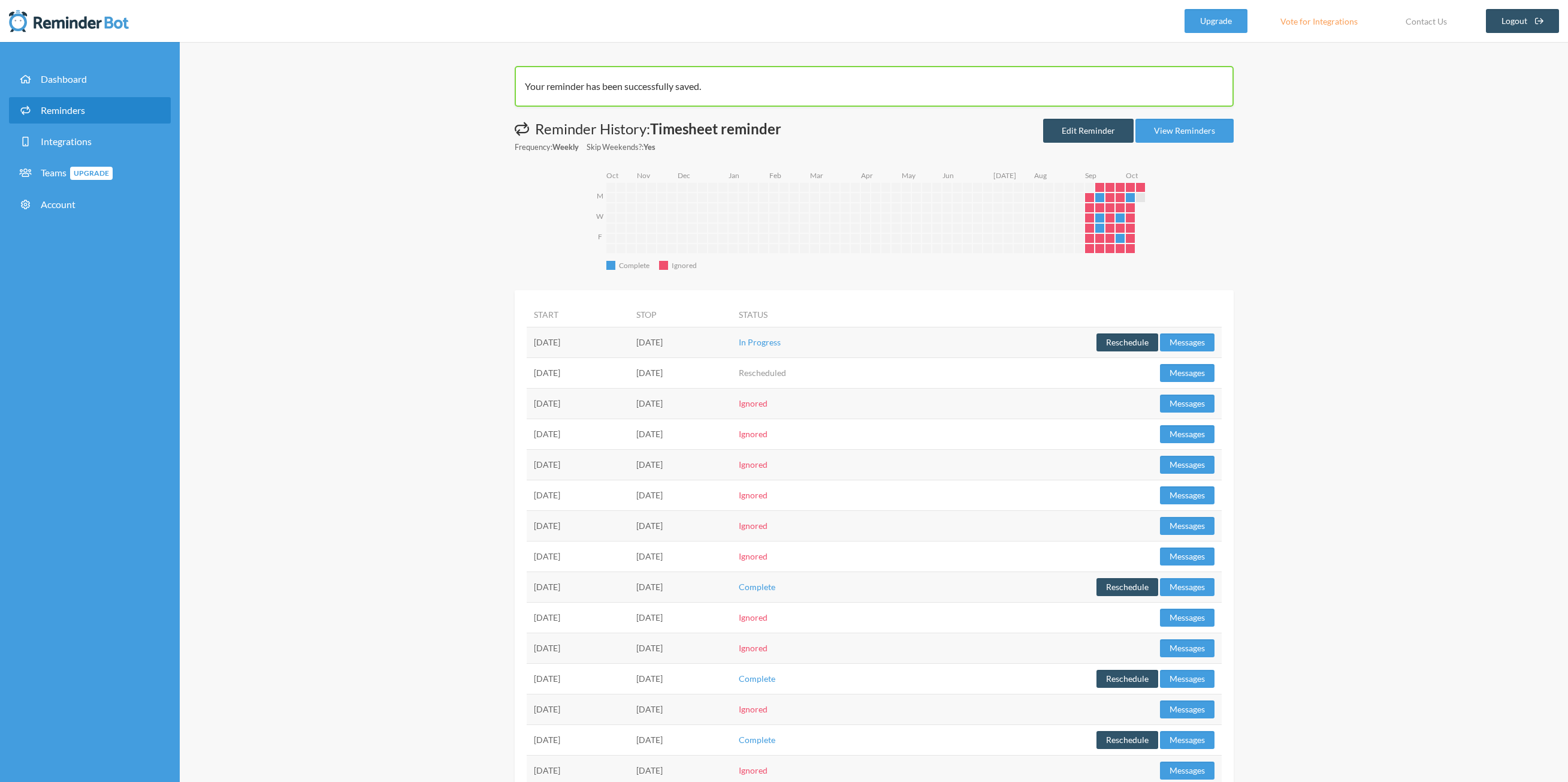
click at [93, 111] on link "Reminders" at bounding box center [90, 110] width 162 height 26
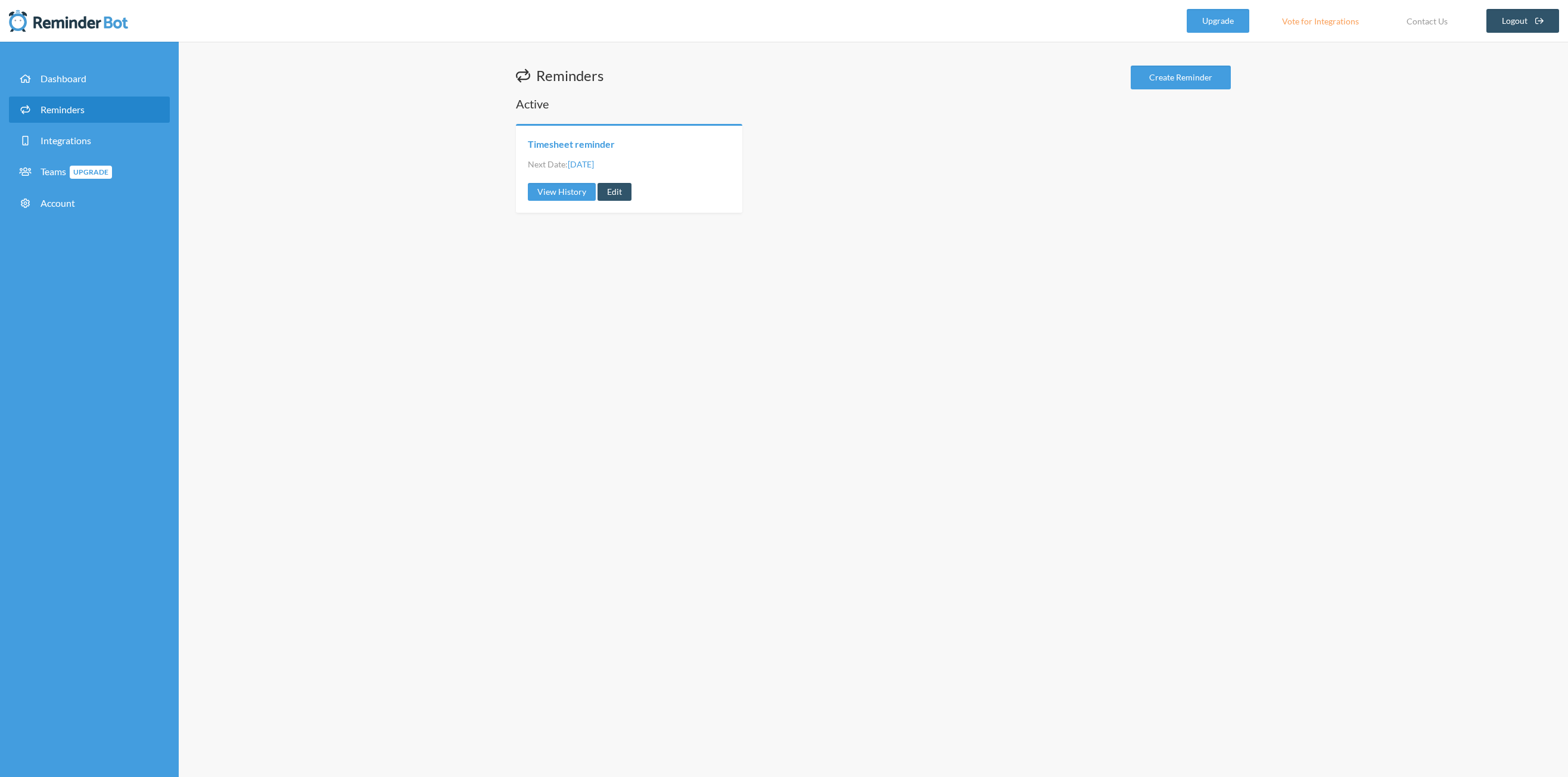
click at [595, 145] on link "Timesheet reminder" at bounding box center [571, 144] width 87 height 13
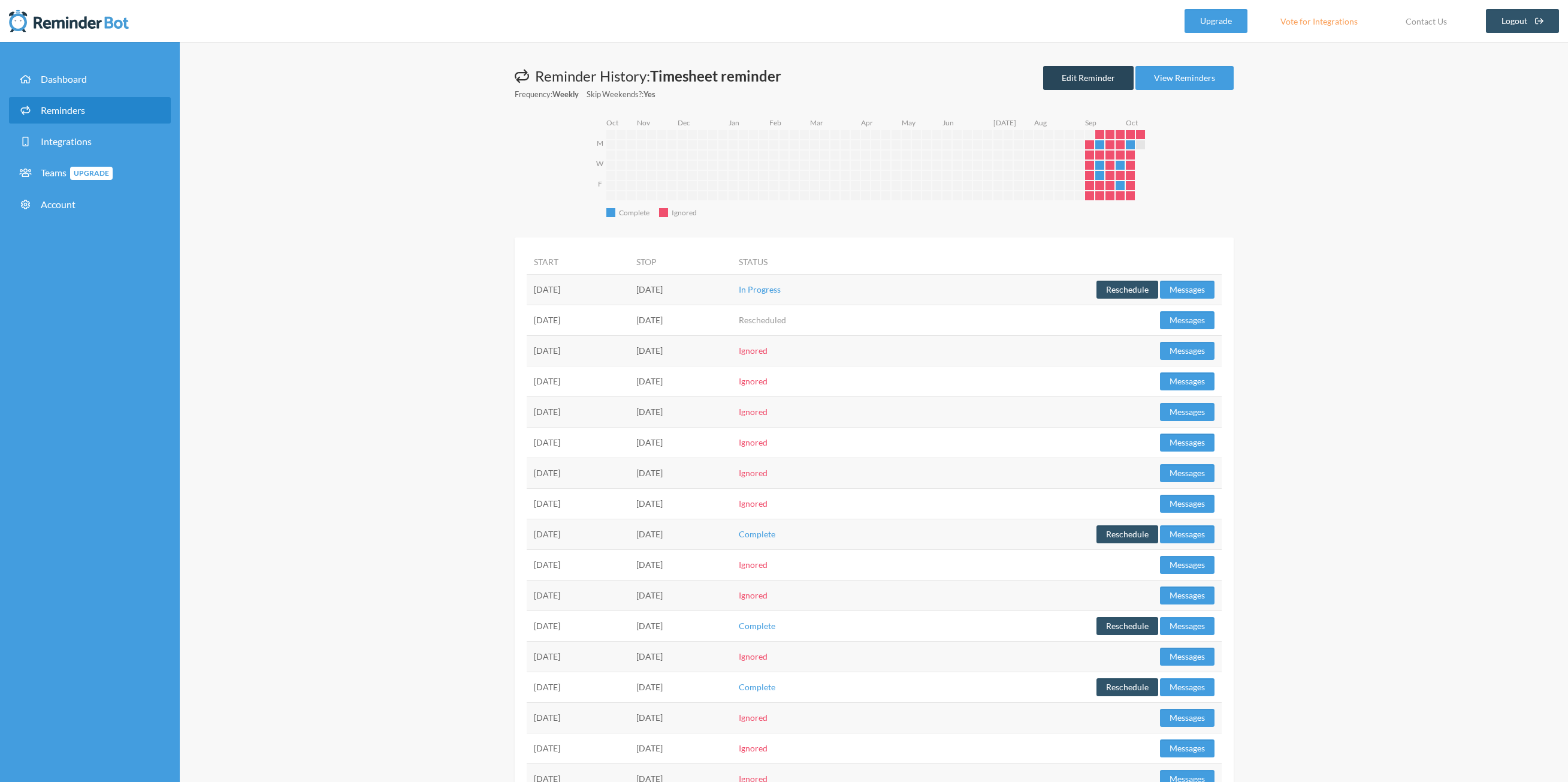
click at [1085, 83] on link "Edit Reminder" at bounding box center [1088, 78] width 91 height 24
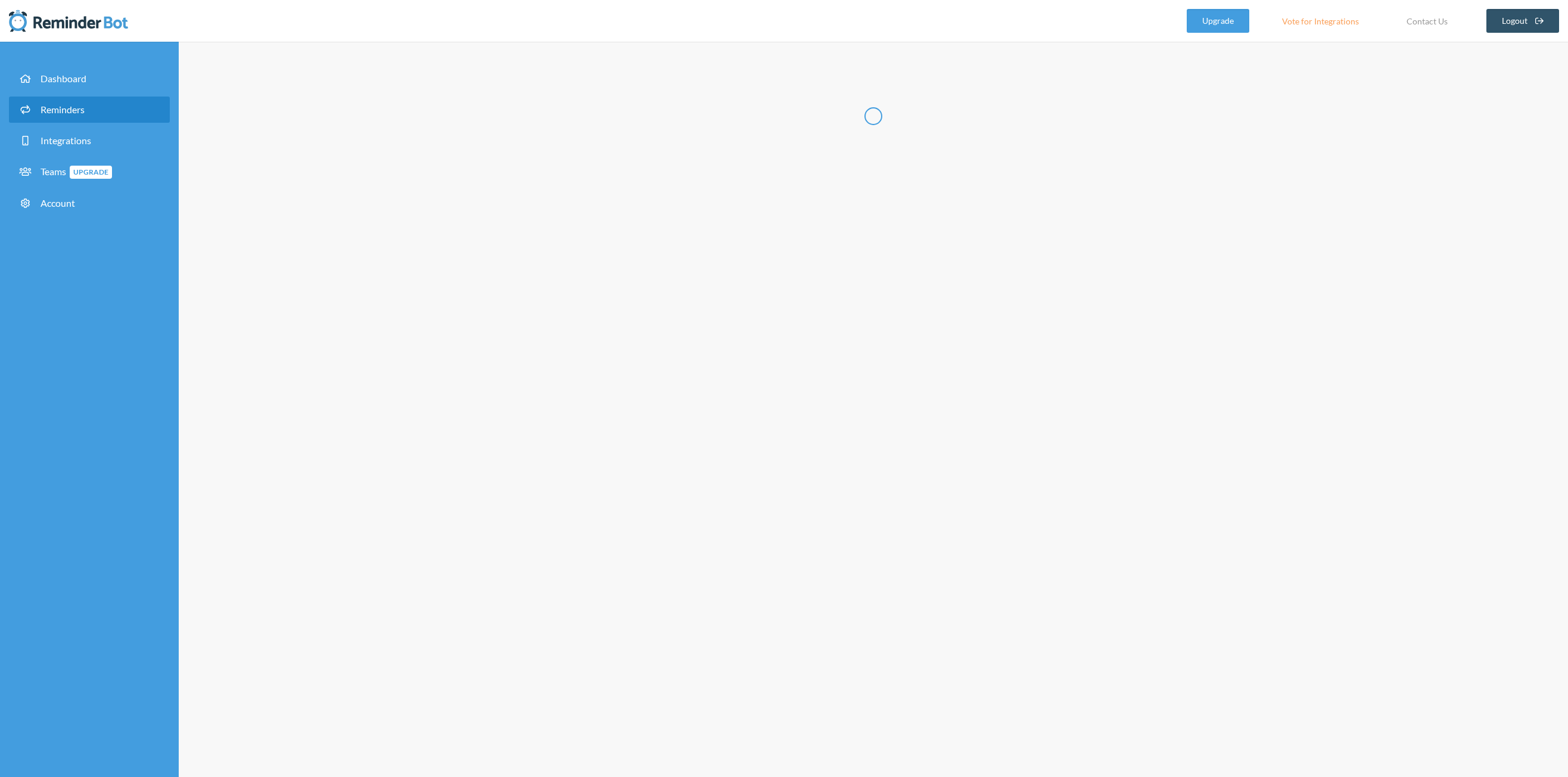
radio input "false"
radio input "true"
type input "Timesheet reminder"
select select "16:00:00"
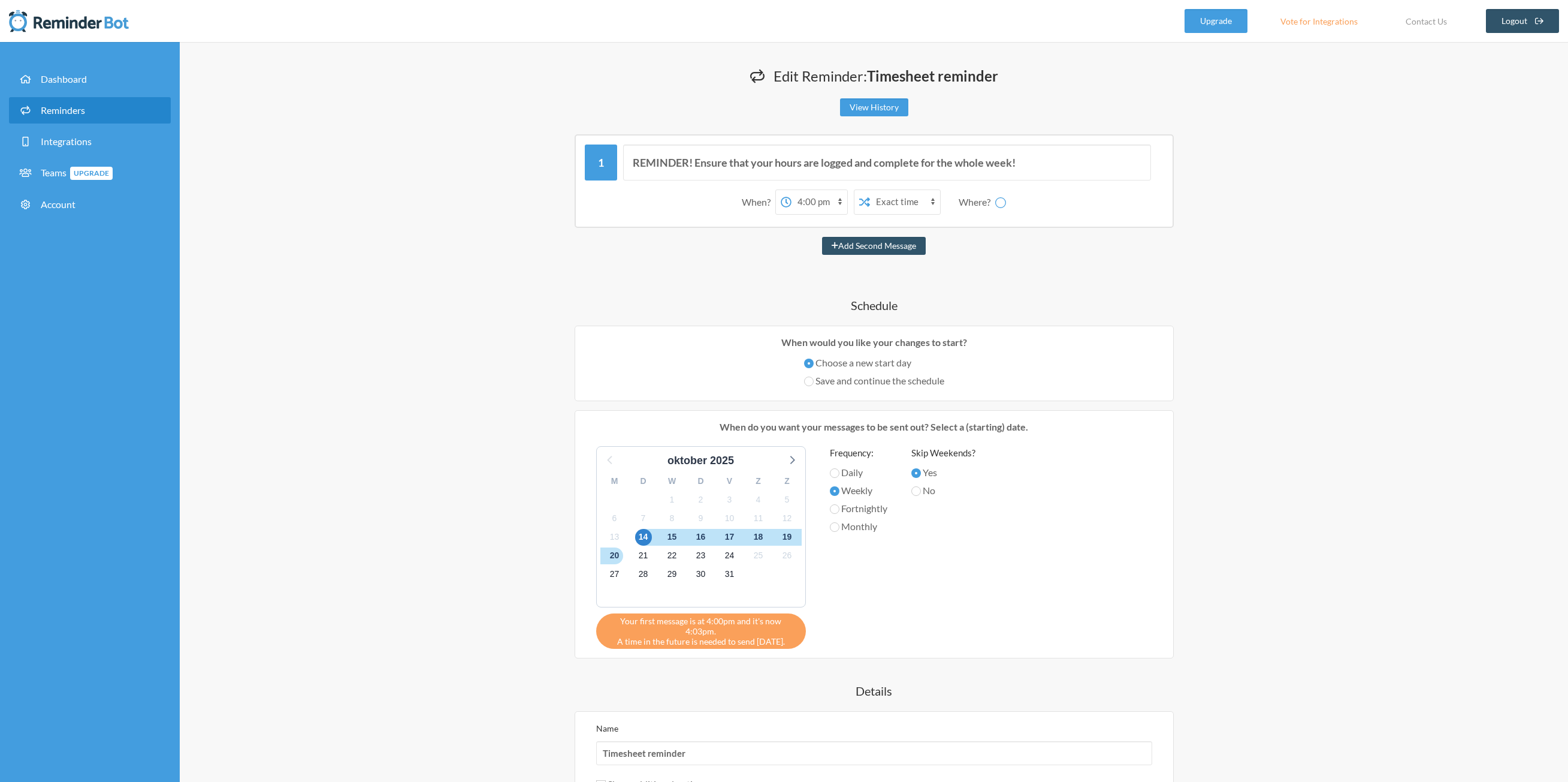
select select "spaces/AAAAcTXdRgM"
click at [997, 202] on select "Aidin Yavari Operations - General Room tests aidin" at bounding box center [1008, 202] width 90 height 24
click at [92, 89] on link "Dashboard" at bounding box center [90, 79] width 162 height 26
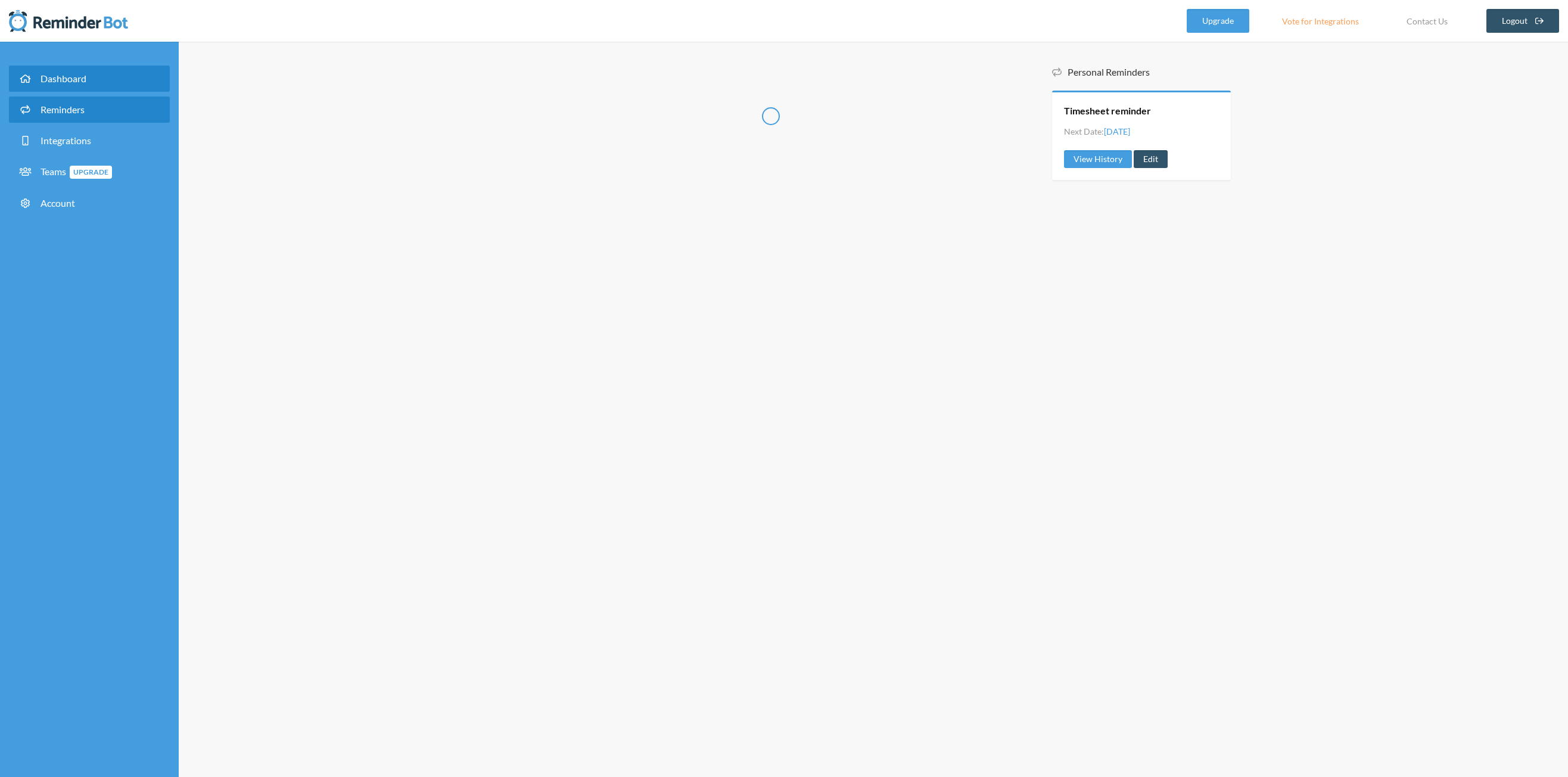
click at [83, 110] on span "Reminders" at bounding box center [63, 109] width 44 height 11
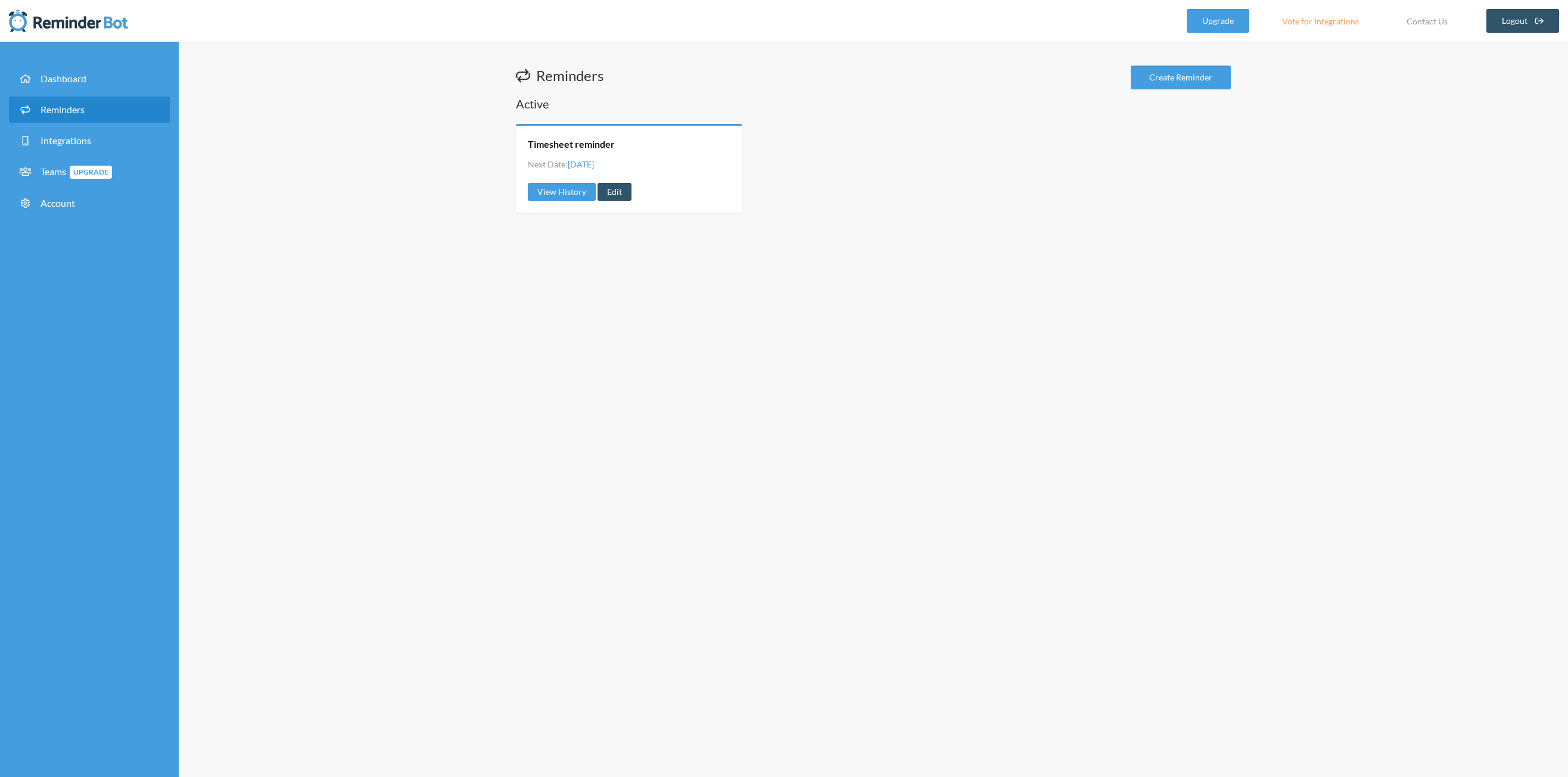
click at [618, 189] on link "Edit" at bounding box center [614, 192] width 34 height 18
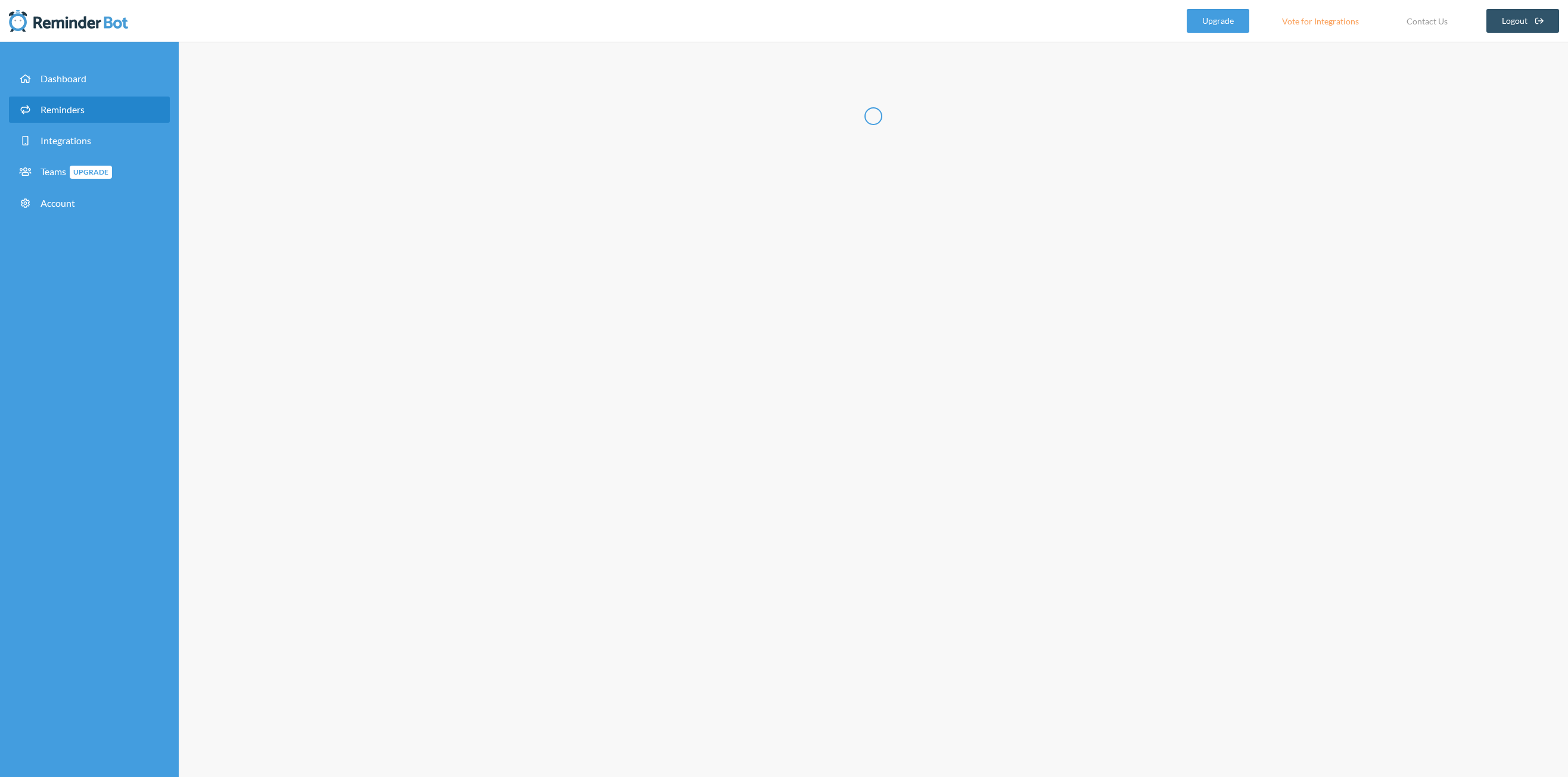
radio input "false"
radio input "true"
type input "Timesheet reminder"
select select "16:00:00"
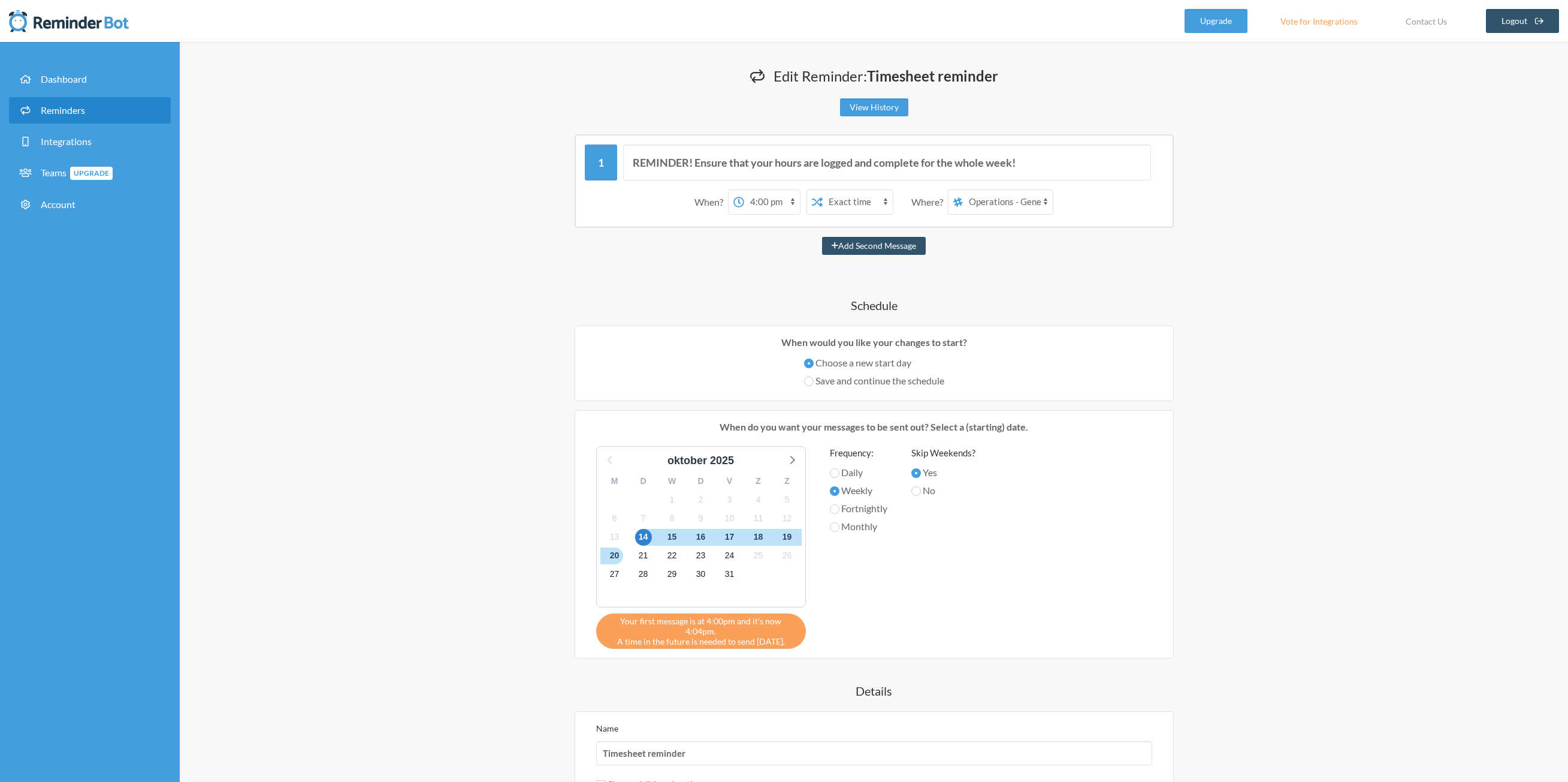
click at [1004, 204] on select "[PERSON_NAME] Operations - General Room Operations - Projects tests aidin" at bounding box center [1008, 202] width 90 height 24
select select "spaces/AAAARW-EmDw"
click at [963, 190] on select "[PERSON_NAME] Operations - General Room Operations - Projects tests aidin" at bounding box center [1008, 202] width 90 height 24
click at [957, 244] on div "Add Second Message" at bounding box center [874, 246] width 719 height 18
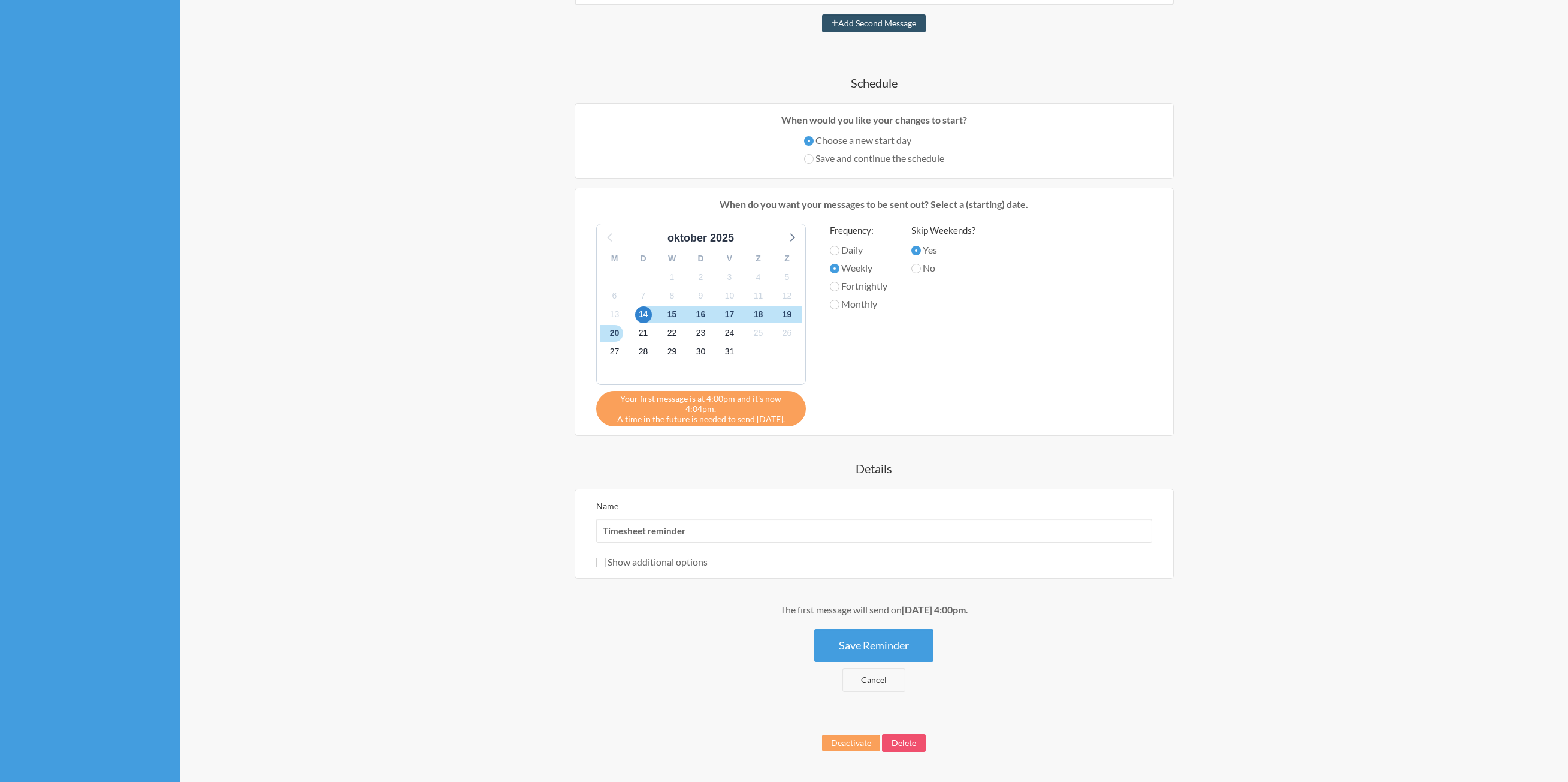
scroll to position [248, 0]
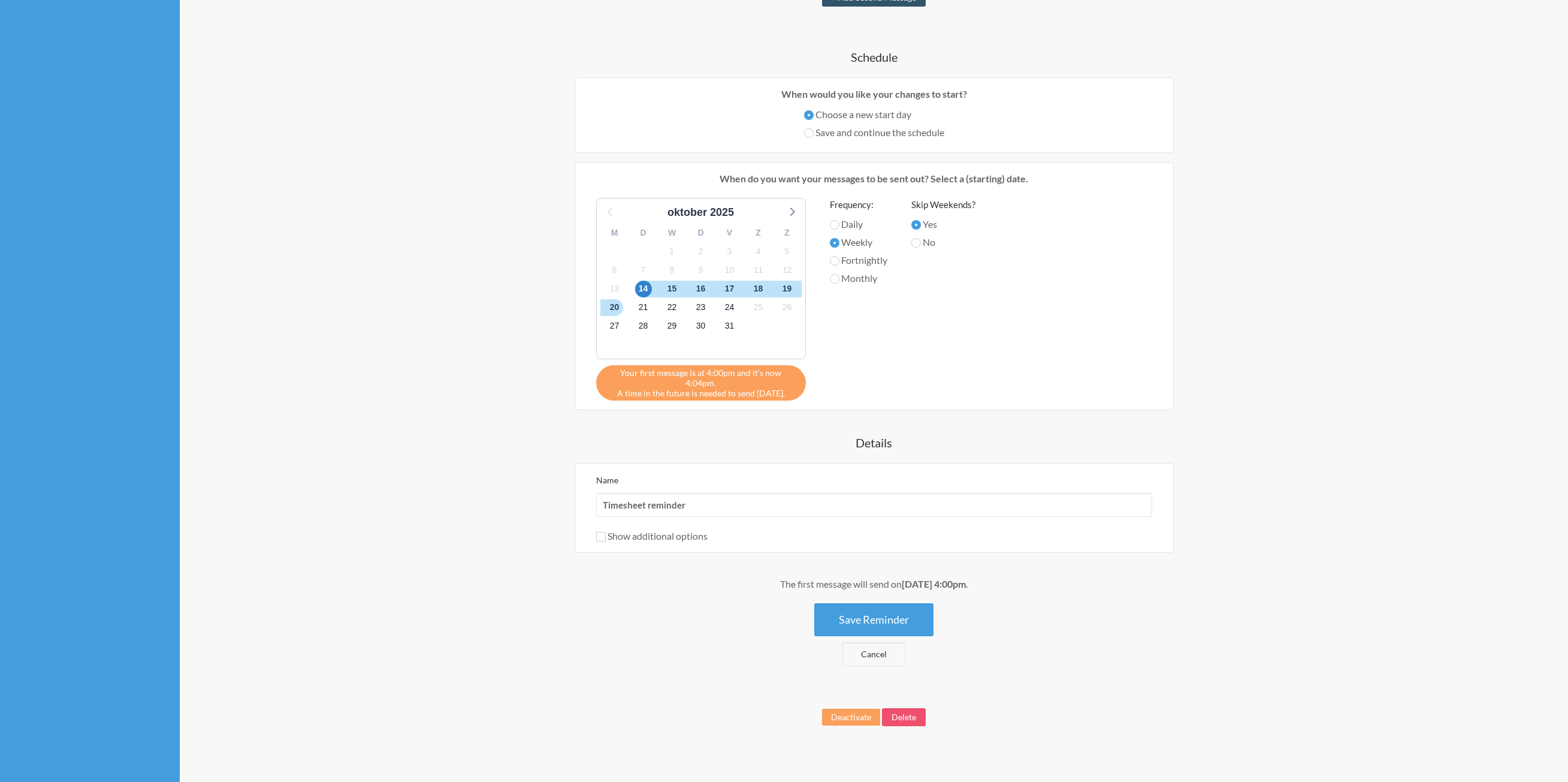
drag, startPoint x: 1165, startPoint y: 432, endPoint x: 1034, endPoint y: 638, distance: 244.1
click at [867, 612] on button "Save Reminder" at bounding box center [874, 620] width 119 height 33
